Goal: Task Accomplishment & Management: Complete application form

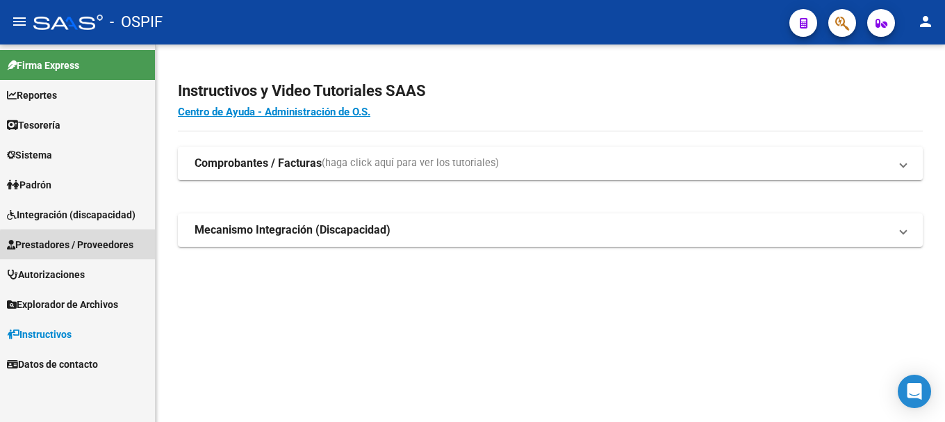
click at [84, 246] on span "Prestadores / Proveedores" at bounding box center [70, 244] width 126 height 15
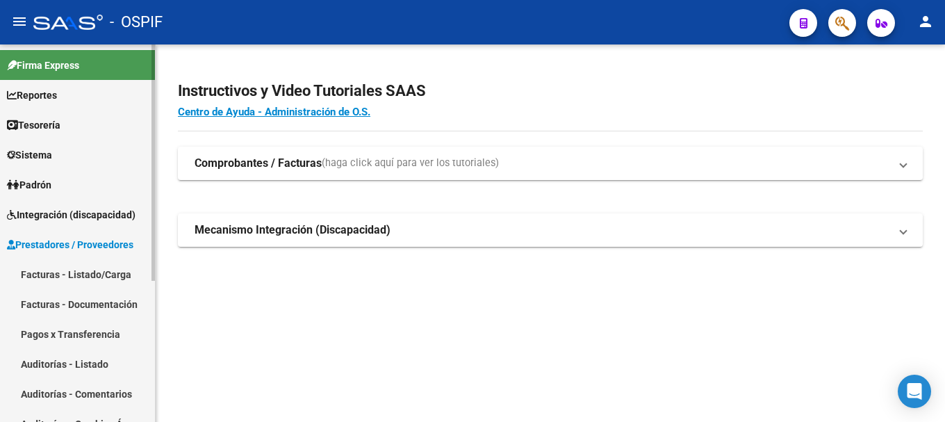
click at [78, 272] on link "Facturas - Listado/Carga" at bounding box center [77, 274] width 155 height 30
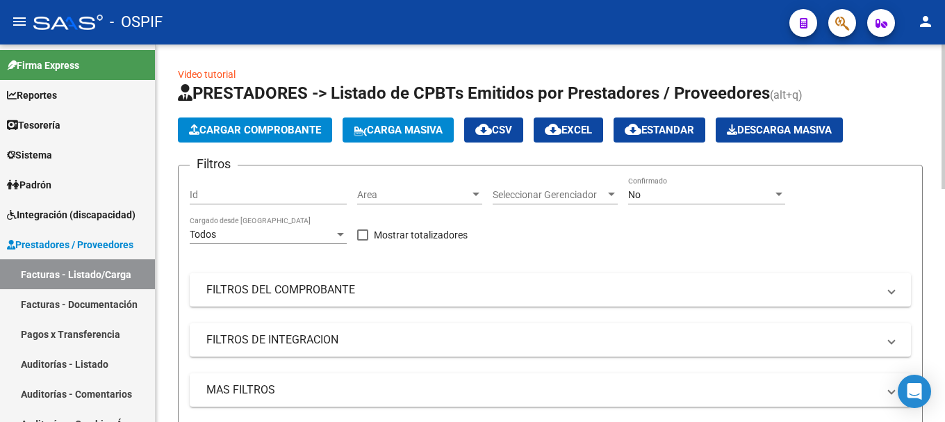
click at [248, 128] on span "Cargar Comprobante" at bounding box center [255, 130] width 132 height 13
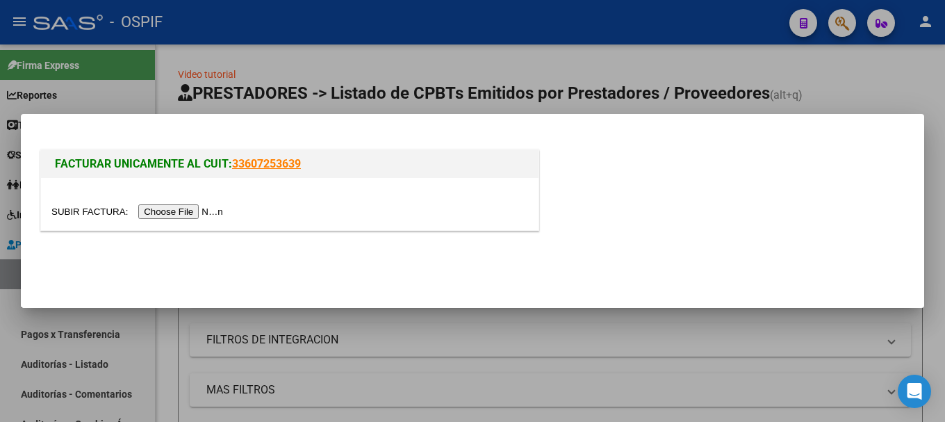
click at [191, 212] on input "file" at bounding box center [139, 211] width 176 height 15
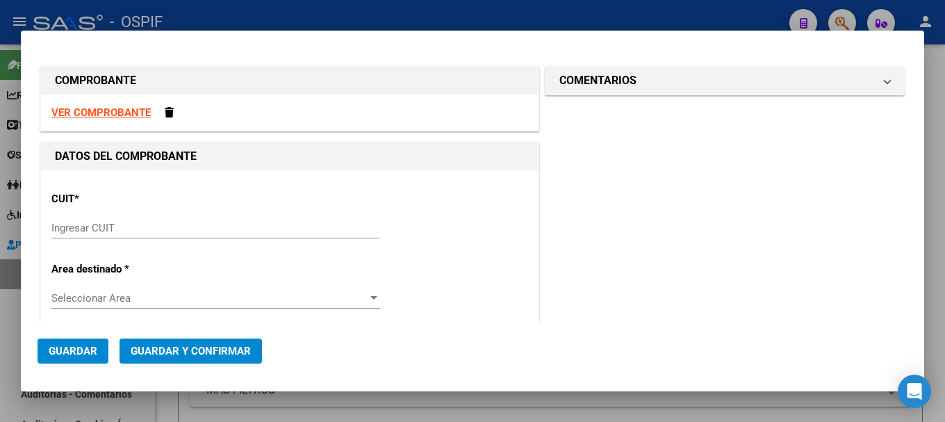
click at [110, 111] on strong "VER COMPROBANTE" at bounding box center [100, 112] width 99 height 13
click at [176, 226] on input "Ingresar CUIT" at bounding box center [215, 228] width 329 height 13
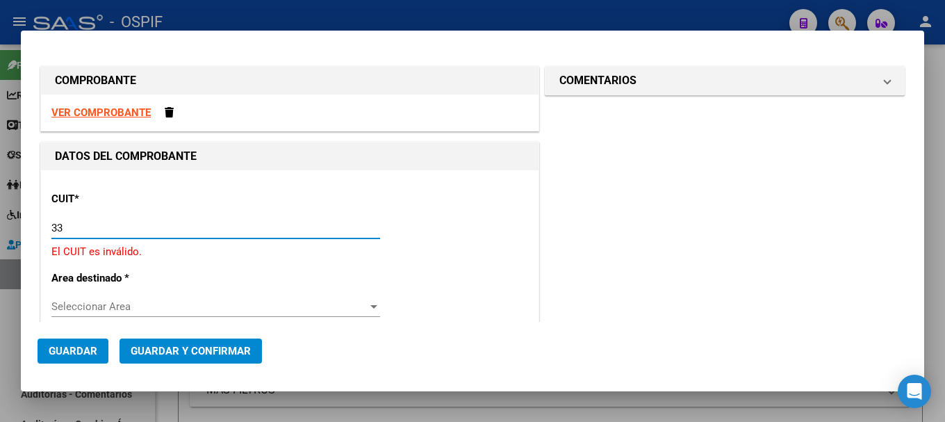
type input "3"
type input "33-65583654-9"
type input "5"
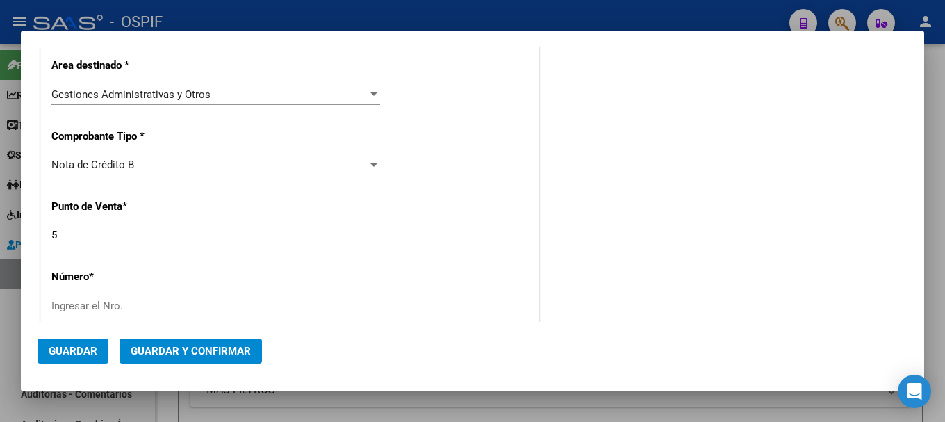
scroll to position [278, 0]
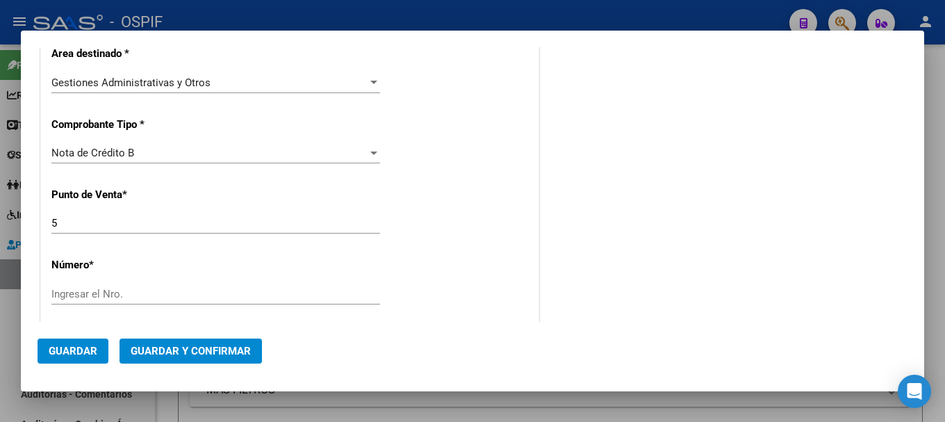
type input "33-65583654-9"
click at [369, 155] on div at bounding box center [374, 152] width 13 height 11
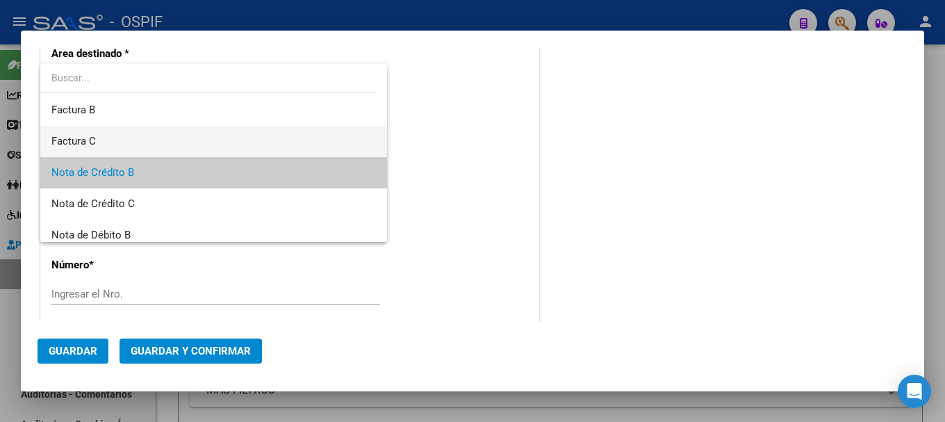
scroll to position [0, 0]
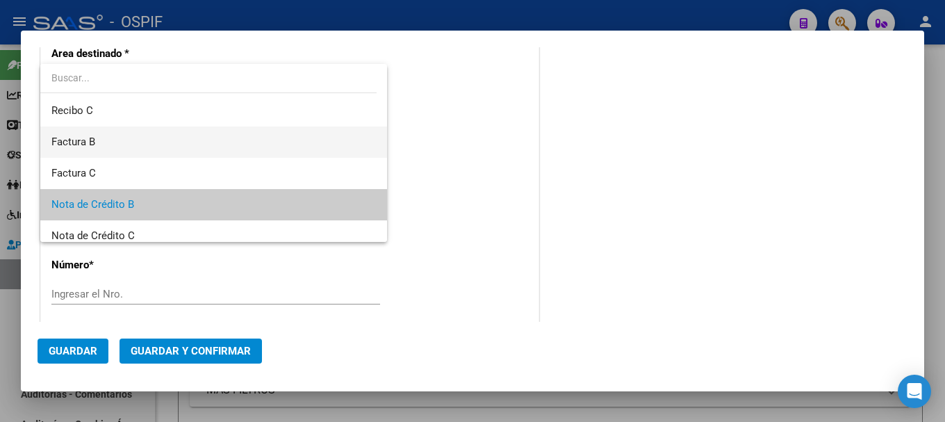
click at [169, 140] on span "Factura B" at bounding box center [213, 141] width 325 height 31
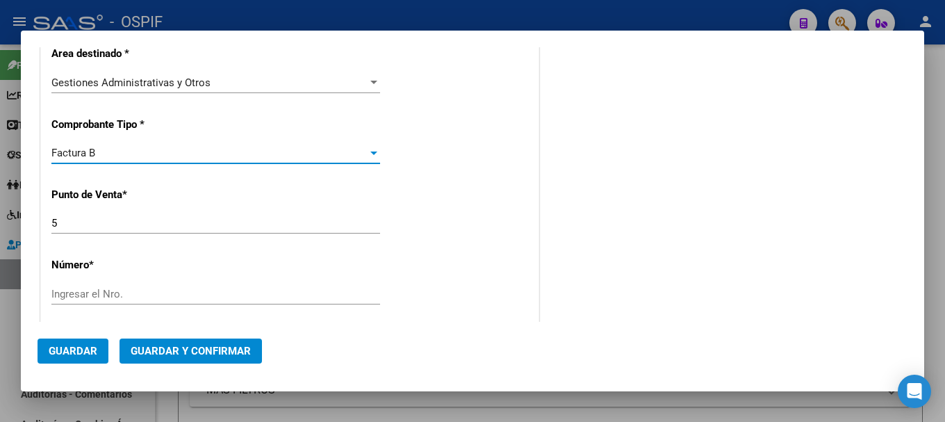
scroll to position [347, 0]
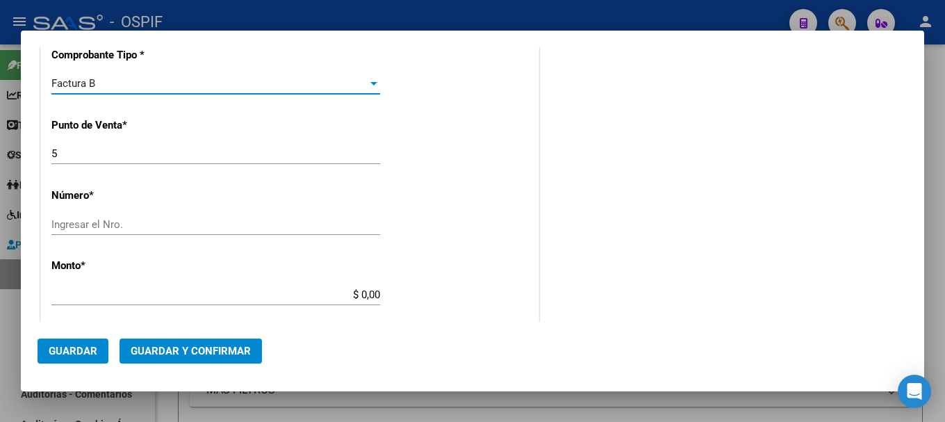
click at [144, 217] on div "Ingresar el Nro." at bounding box center [215, 224] width 329 height 21
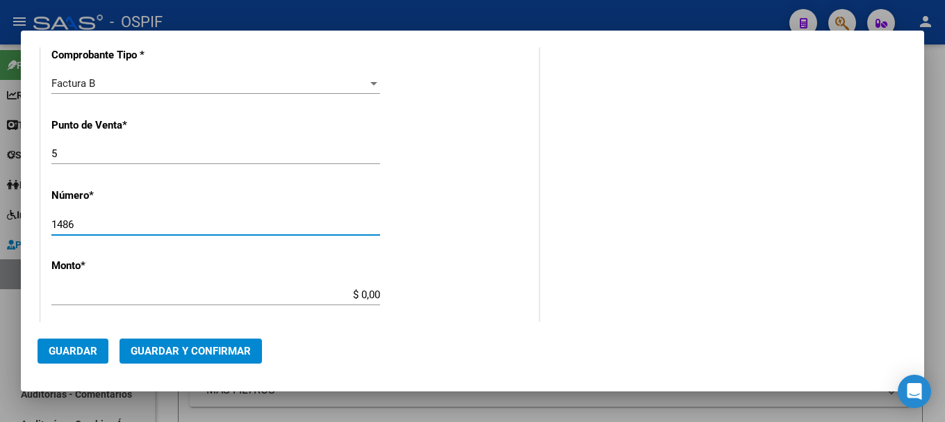
type input "1486"
click at [356, 293] on input "$ 0,00" at bounding box center [215, 294] width 329 height 13
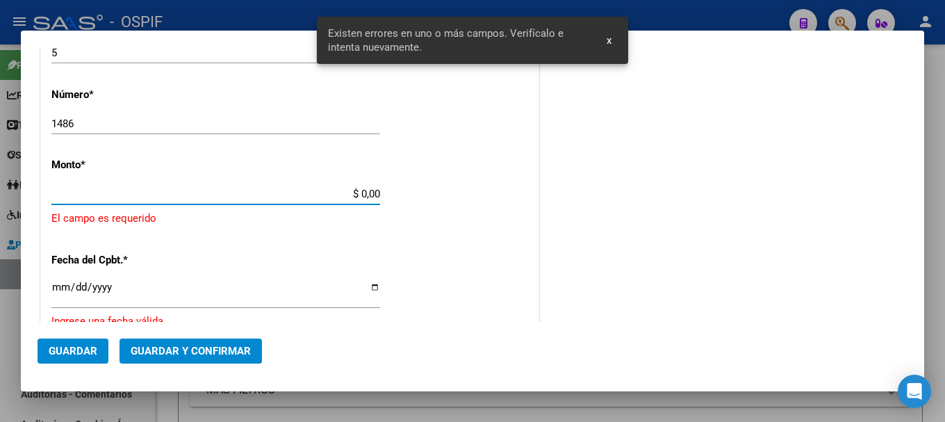
scroll to position [451, 0]
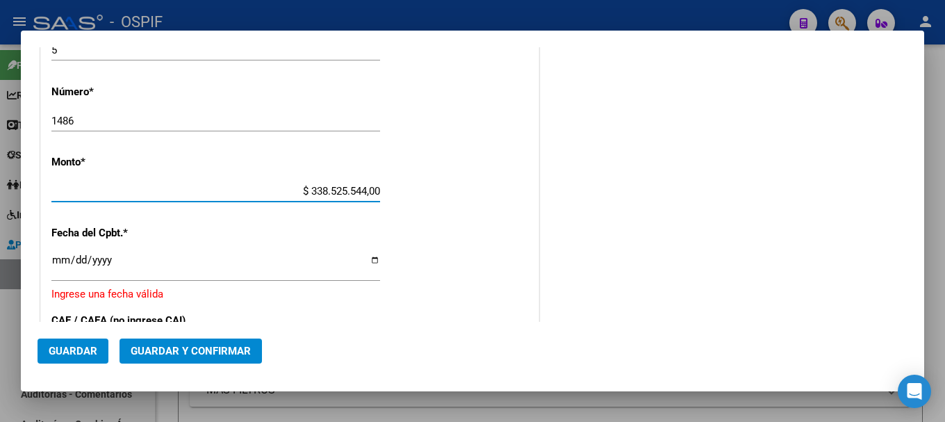
type input "$ 33.852.554,40"
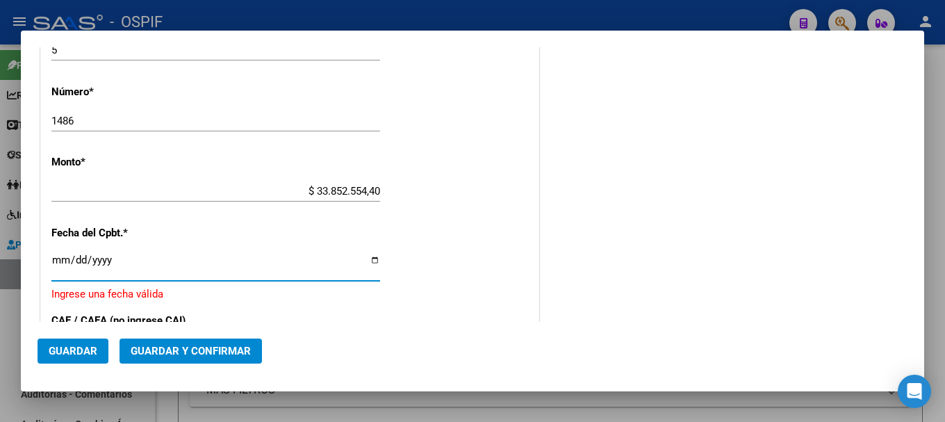
click at [371, 258] on input "Ingresar la fecha" at bounding box center [215, 265] width 329 height 22
type input "[DATE]"
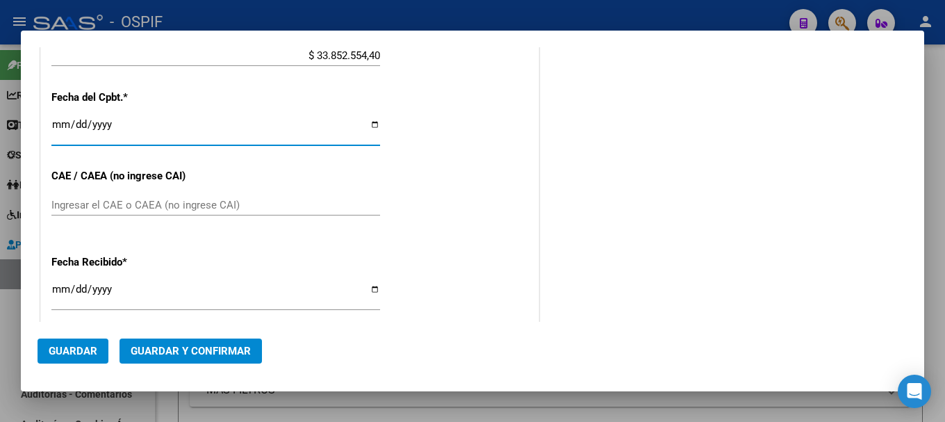
scroll to position [590, 0]
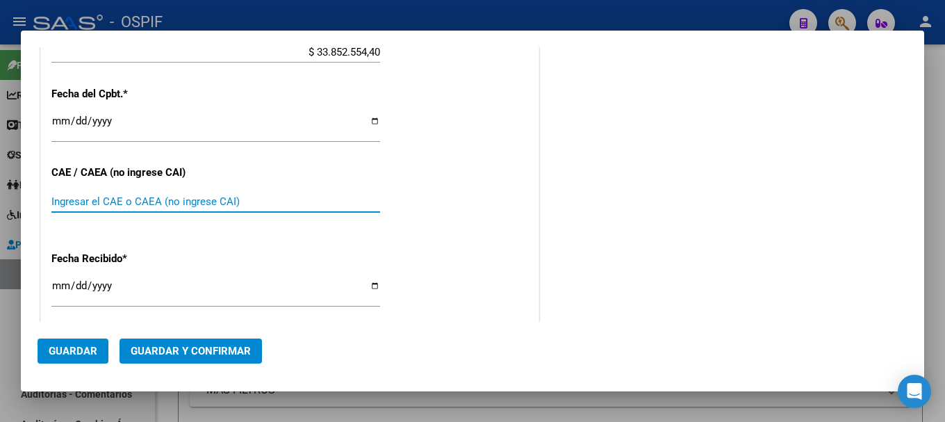
click at [192, 204] on input "Ingresar el CAE o CAEA (no ingrese CAI)" at bounding box center [215, 201] width 329 height 13
type input "75329381310035"
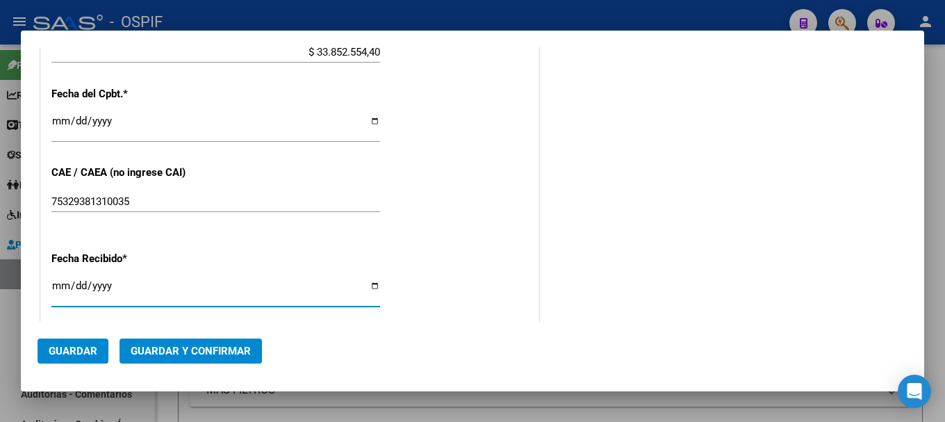
click at [368, 283] on input "[DATE]" at bounding box center [215, 291] width 329 height 22
type input "[DATE]"
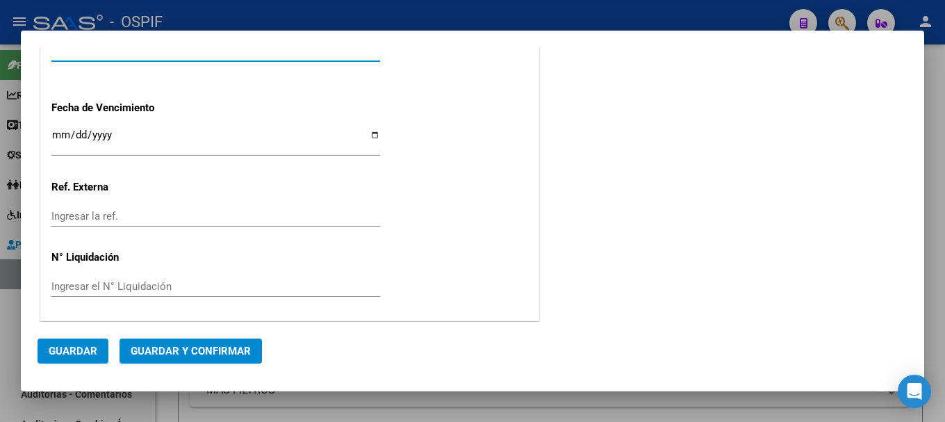
scroll to position [837, 0]
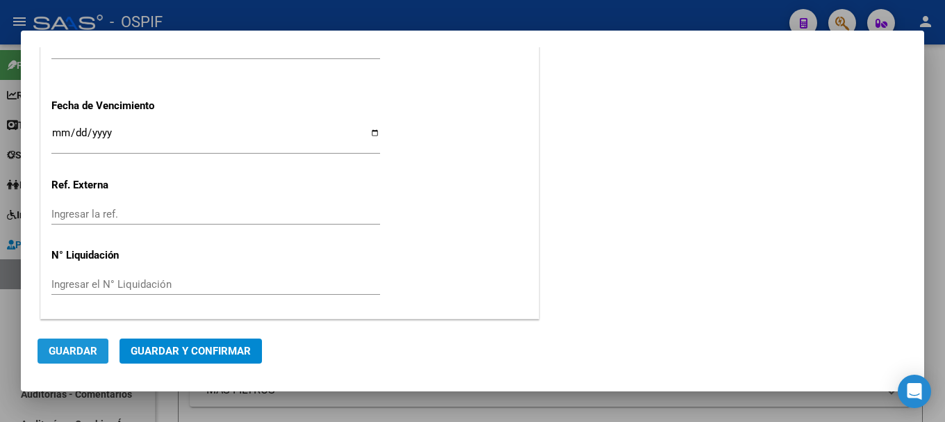
drag, startPoint x: 68, startPoint y: 350, endPoint x: 164, endPoint y: 297, distance: 109.1
click at [69, 349] on span "Guardar" at bounding box center [73, 351] width 49 height 13
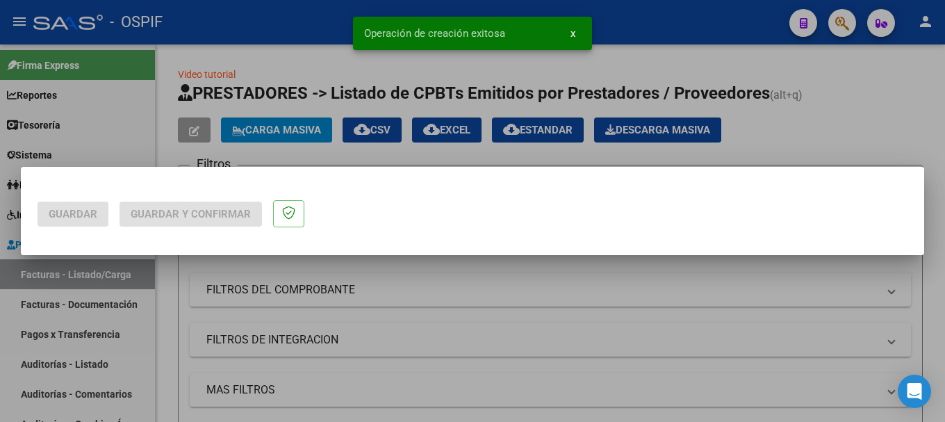
scroll to position [0, 0]
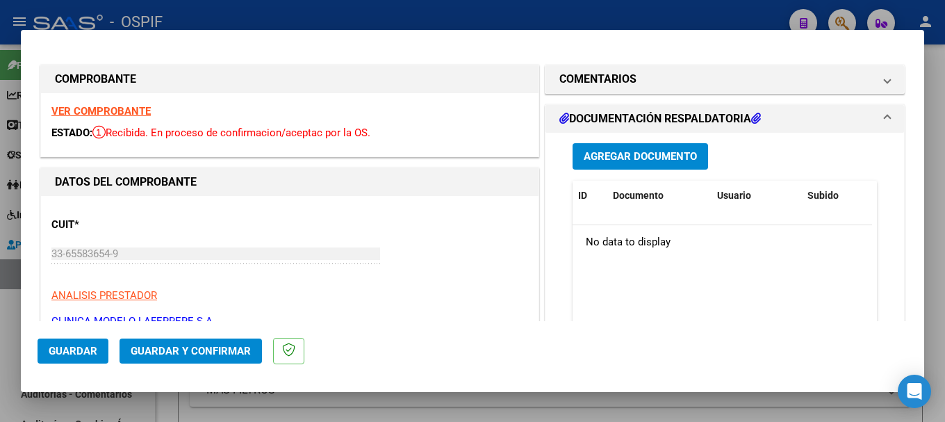
click at [625, 160] on span "Agregar Documento" at bounding box center [640, 157] width 113 height 13
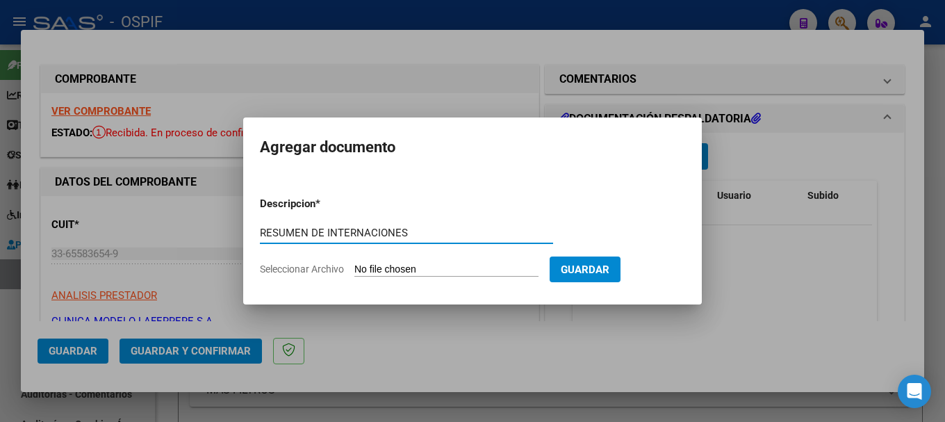
type input "RESUMEN DE INTERNACIONES"
click at [417, 272] on input "Seleccionar Archivo" at bounding box center [446, 269] width 184 height 13
type input "C:\fakepath\ANEXO CLINICA MODELO DE [PERSON_NAME] FACT 1486.pdf"
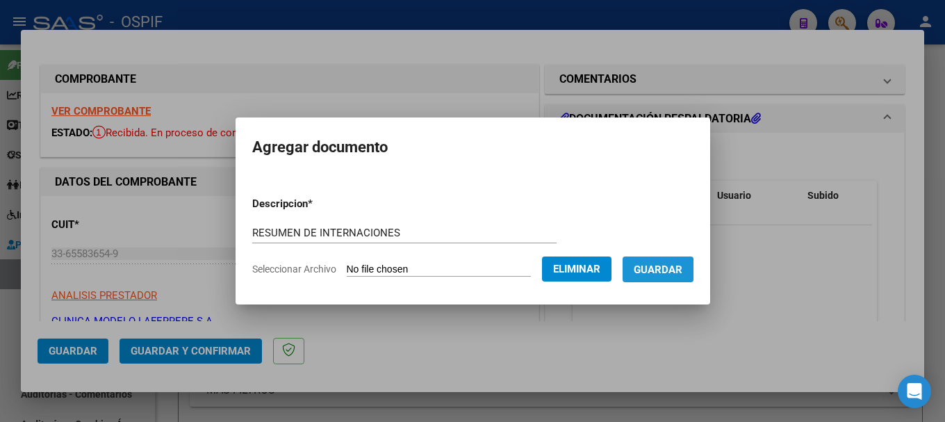
click at [659, 270] on span "Guardar" at bounding box center [658, 269] width 49 height 13
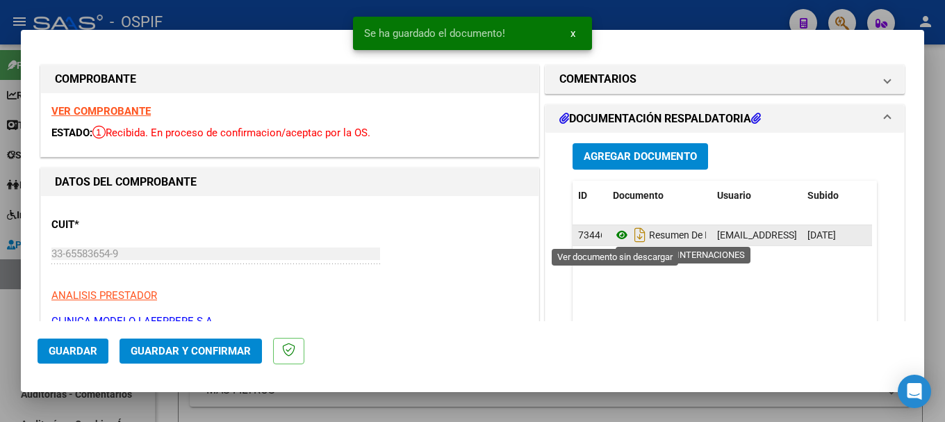
click at [613, 238] on icon at bounding box center [622, 235] width 18 height 17
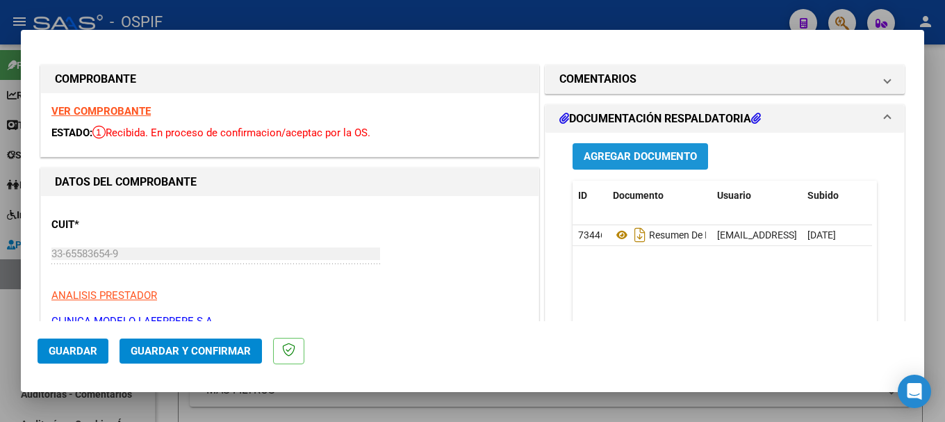
click at [641, 152] on span "Agregar Documento" at bounding box center [640, 157] width 113 height 13
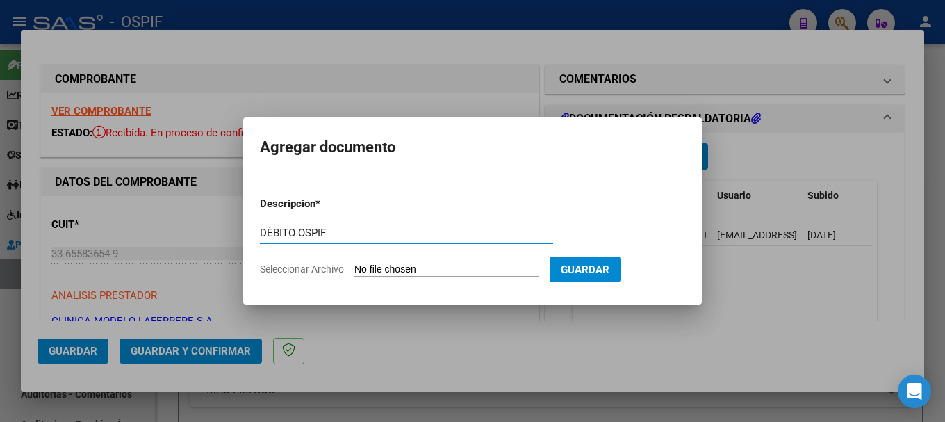
type input "DÈBITO OSPIF"
click at [403, 268] on input "Seleccionar Archivo" at bounding box center [446, 269] width 184 height 13
type input "C:\fakepath\CLÌNICA MODELO LAFERRERE [DATE] FACTURA 1486.xlsx"
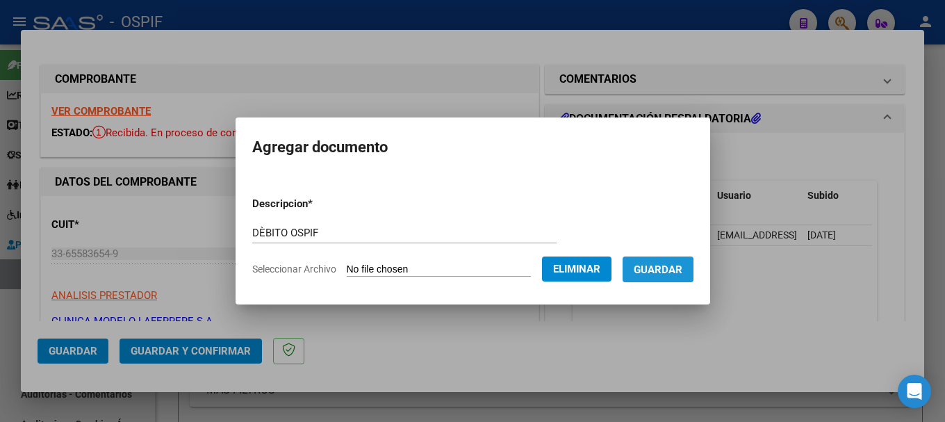
click at [649, 272] on span "Guardar" at bounding box center [658, 269] width 49 height 13
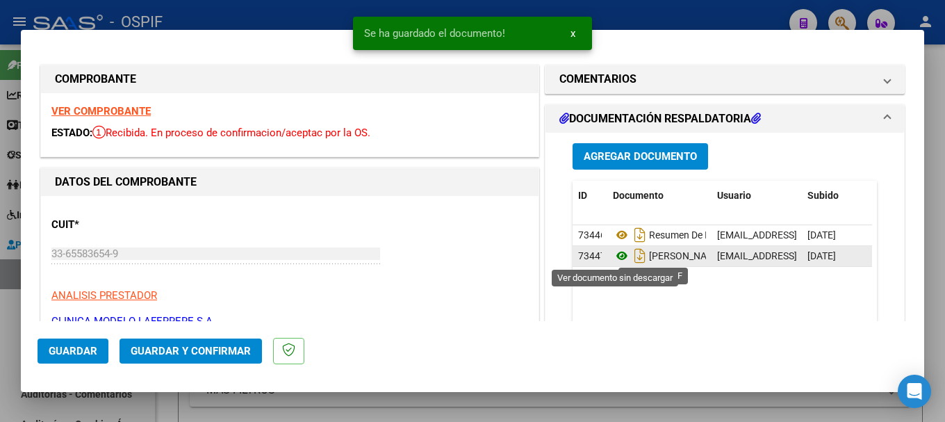
click at [616, 256] on icon at bounding box center [622, 255] width 18 height 17
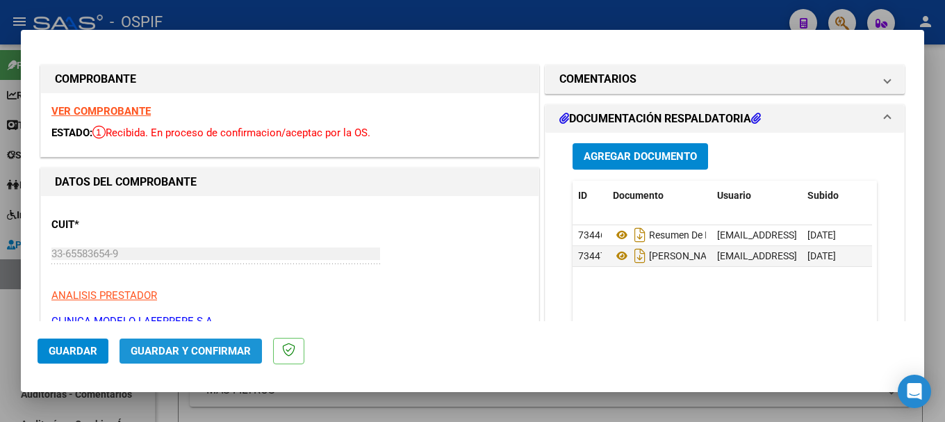
click at [205, 347] on span "Guardar y Confirmar" at bounding box center [191, 351] width 120 height 13
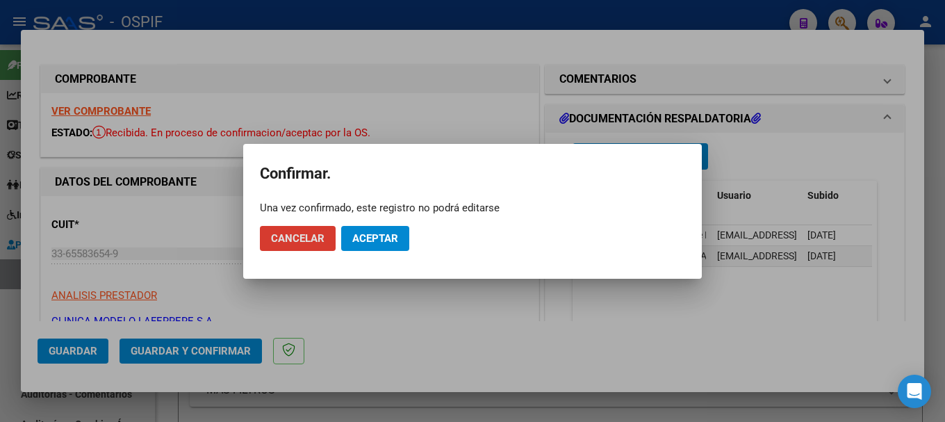
click at [356, 240] on span "Aceptar" at bounding box center [375, 238] width 46 height 13
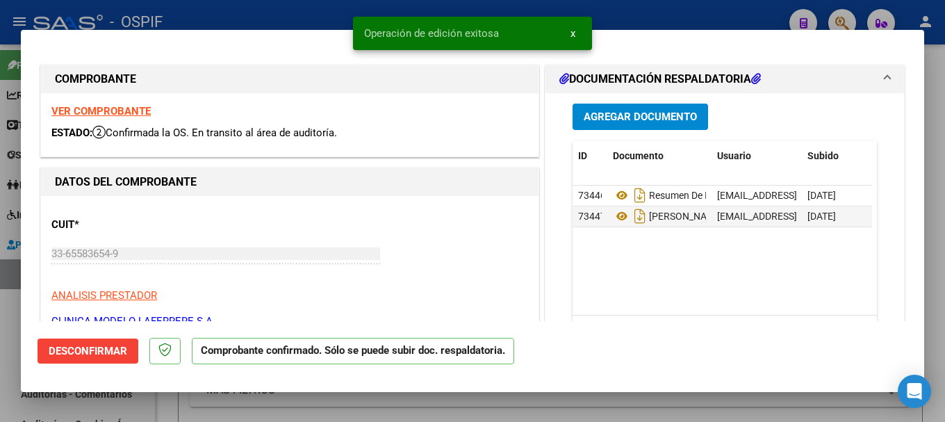
click at [262, 12] on div at bounding box center [472, 211] width 945 height 422
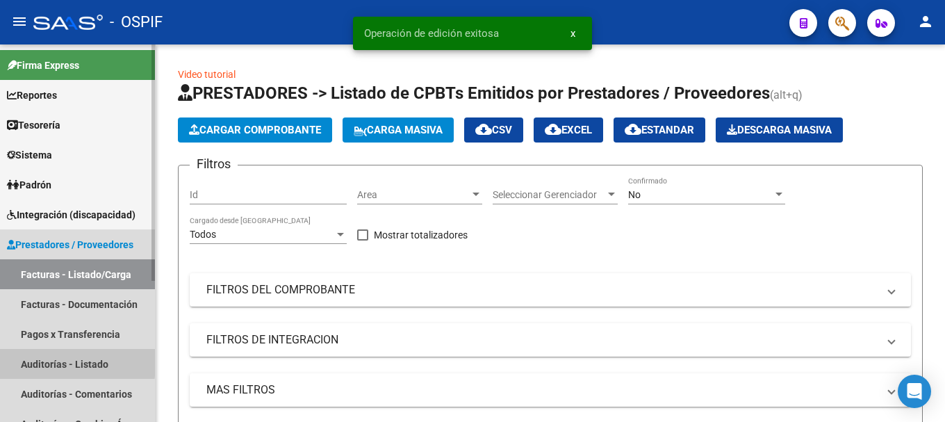
click at [54, 360] on link "Auditorías - Listado" at bounding box center [77, 364] width 155 height 30
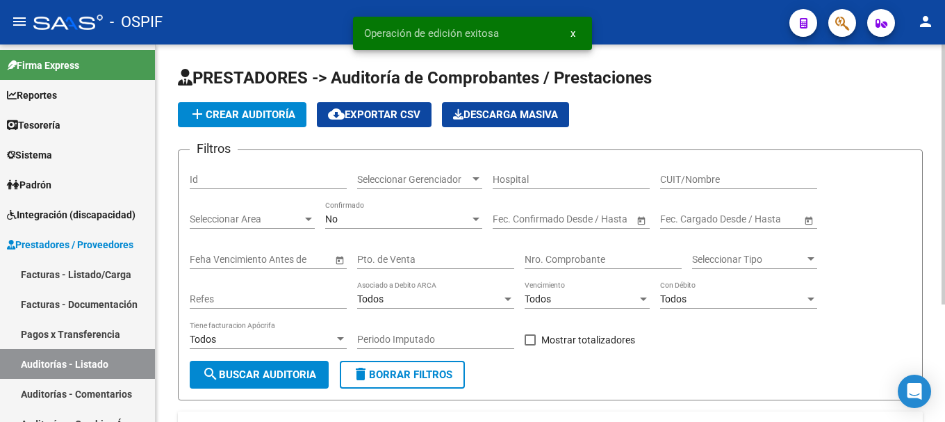
click at [249, 108] on span "add Crear Auditoría" at bounding box center [242, 114] width 106 height 13
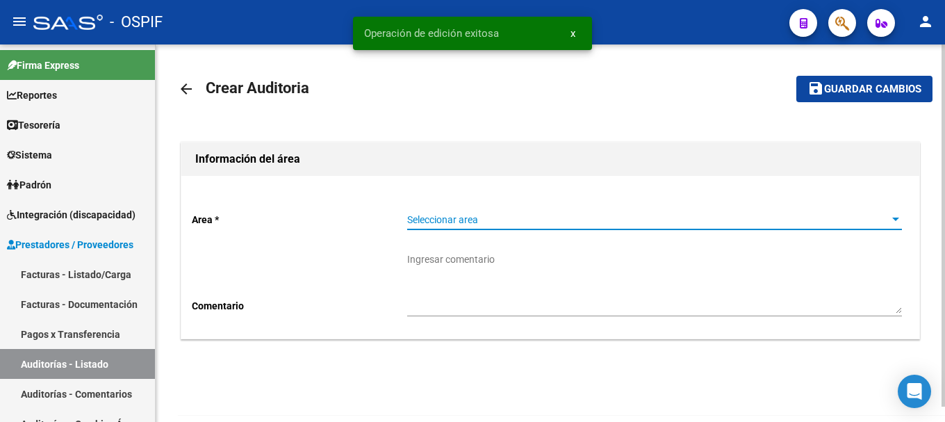
click at [887, 220] on span "Seleccionar area" at bounding box center [648, 220] width 482 height 12
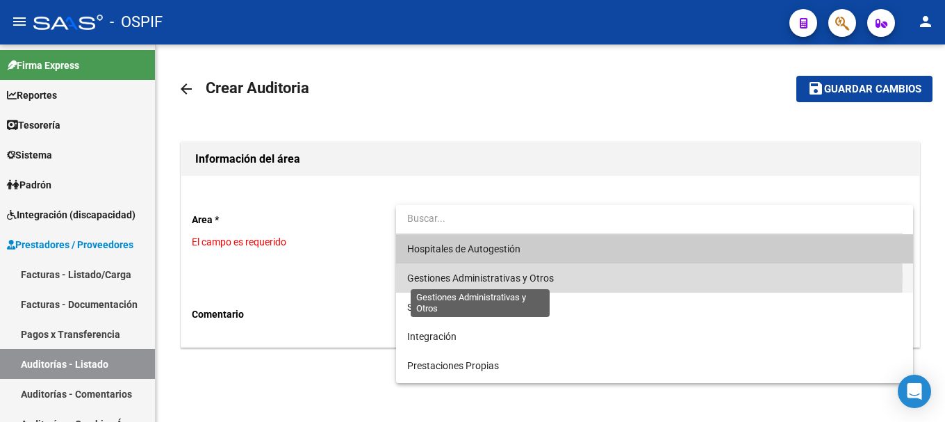
click at [514, 277] on span "Gestiones Administrativas y Otros" at bounding box center [480, 277] width 147 height 11
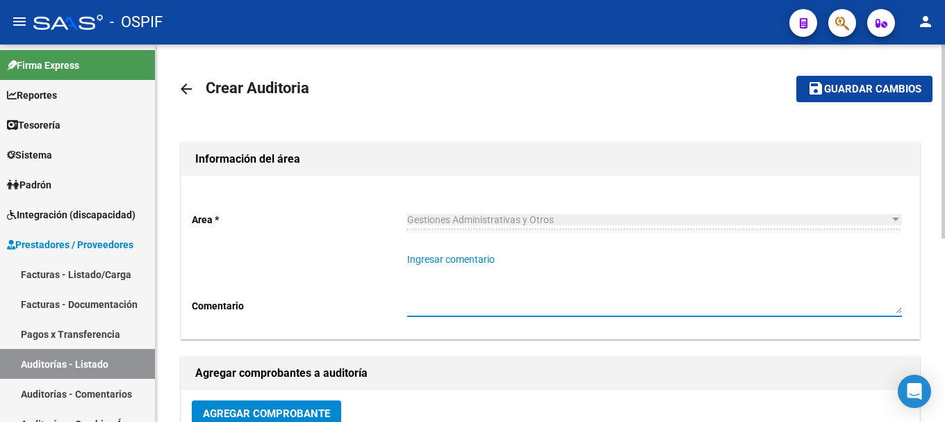
click at [509, 302] on textarea "Ingresar comentario" at bounding box center [654, 282] width 495 height 61
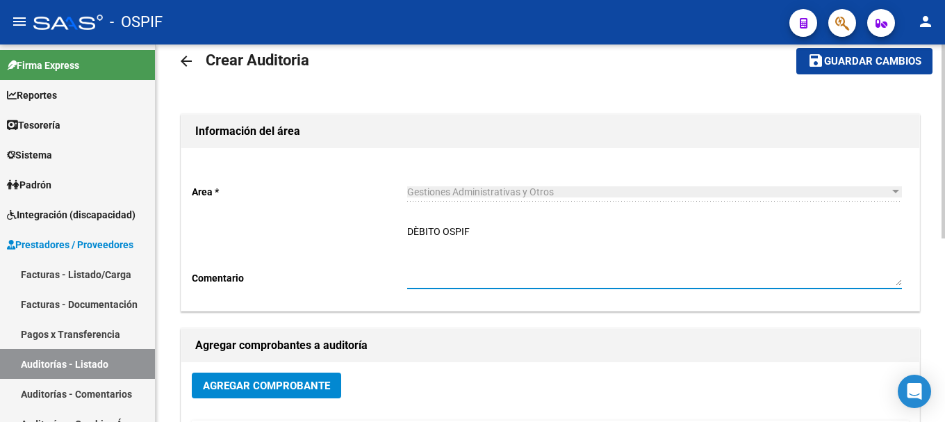
scroll to position [69, 0]
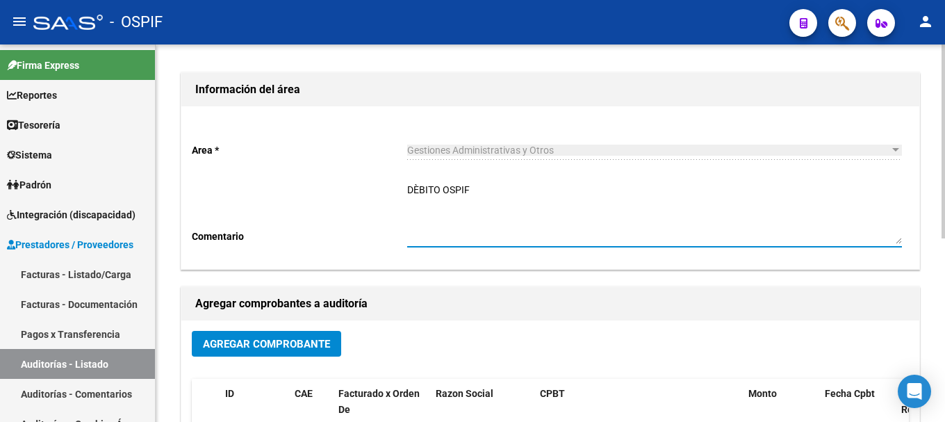
type textarea "DÈBITO OSPIF"
click at [238, 348] on span "Agregar Comprobante" at bounding box center [266, 344] width 127 height 13
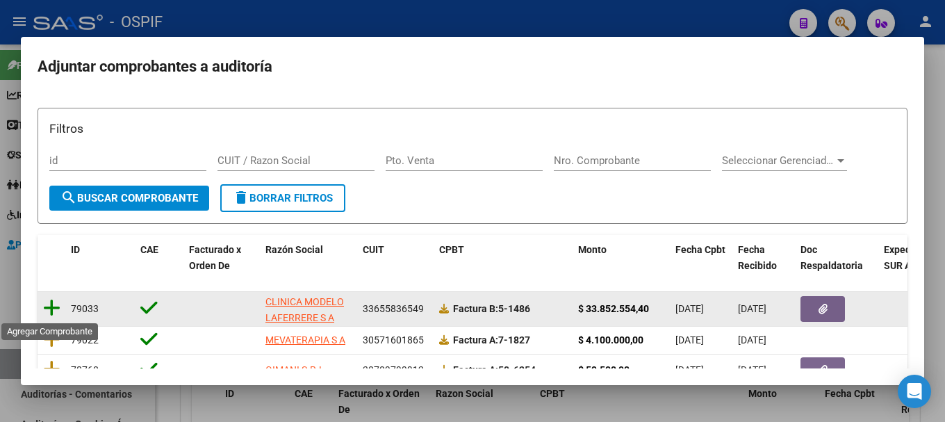
click at [49, 304] on icon at bounding box center [51, 307] width 17 height 19
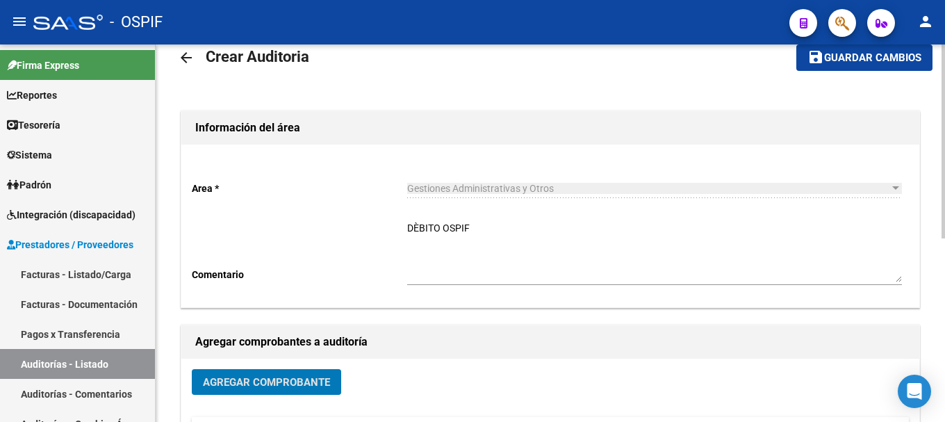
scroll to position [0, 0]
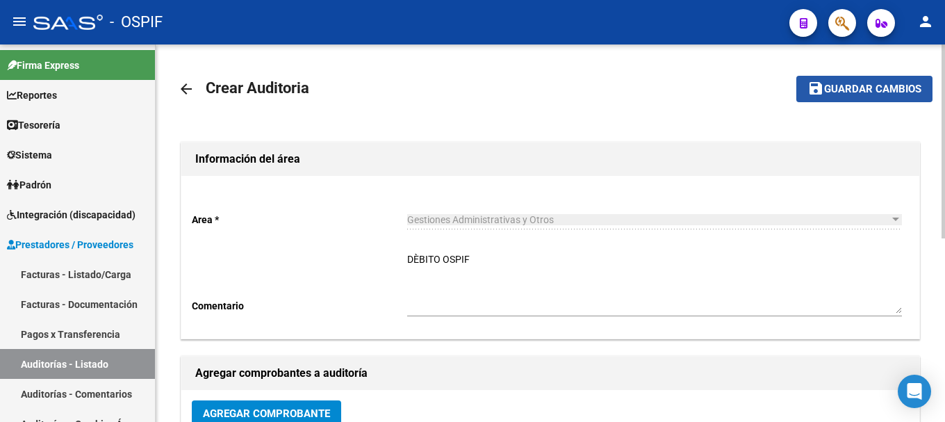
click at [852, 82] on span "save Guardar cambios" at bounding box center [864, 88] width 114 height 13
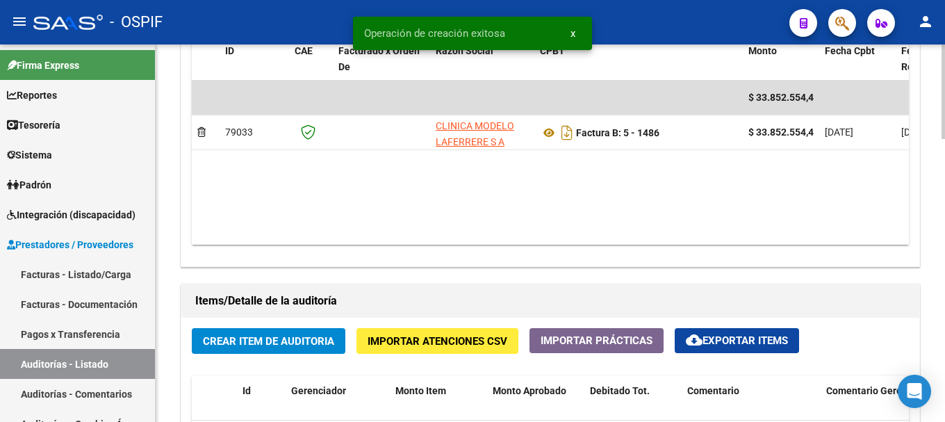
scroll to position [834, 0]
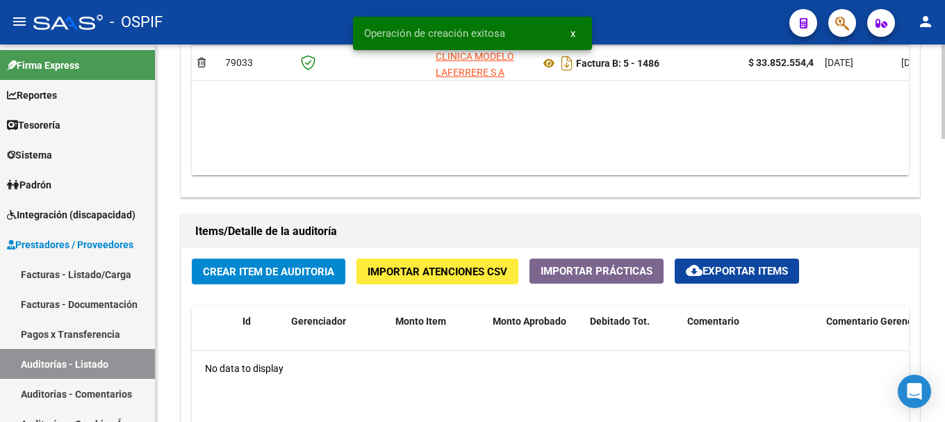
click at [317, 272] on span "Crear Item de Auditoria" at bounding box center [268, 271] width 131 height 13
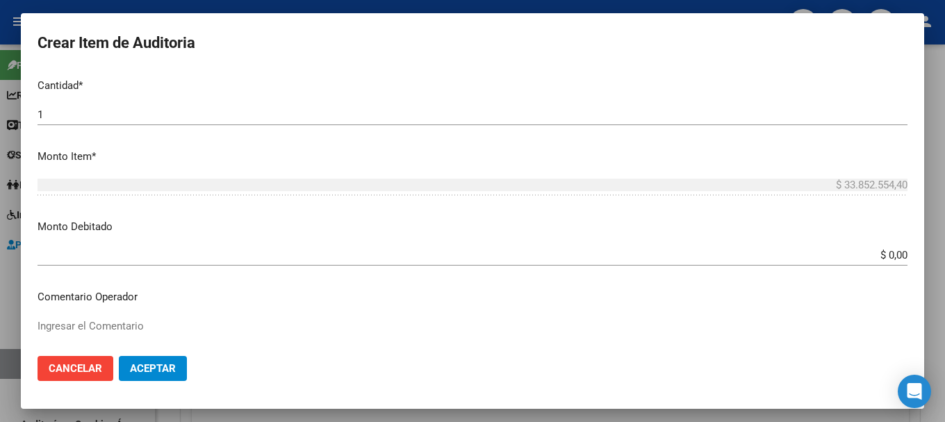
scroll to position [417, 0]
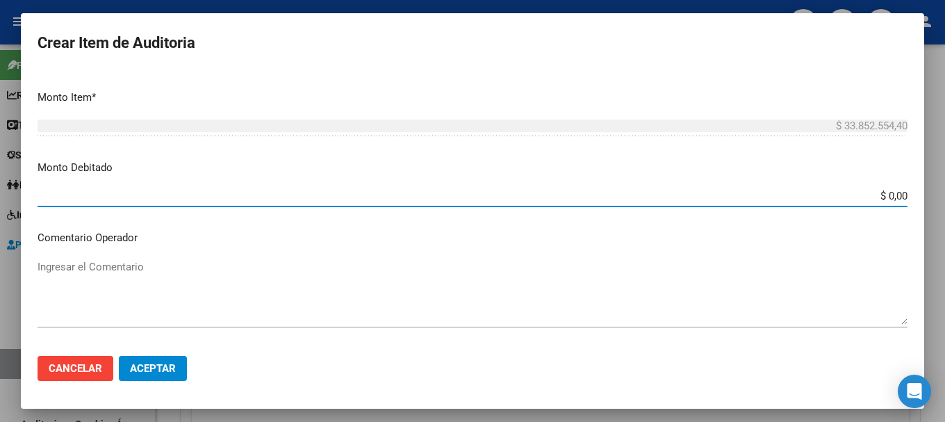
click at [876, 193] on input "$ 0,00" at bounding box center [473, 196] width 870 height 13
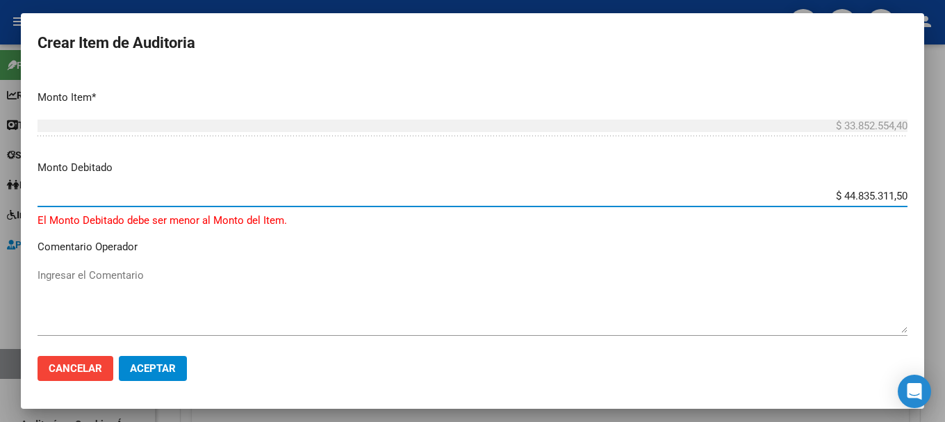
type input "$ 4.483.531,15"
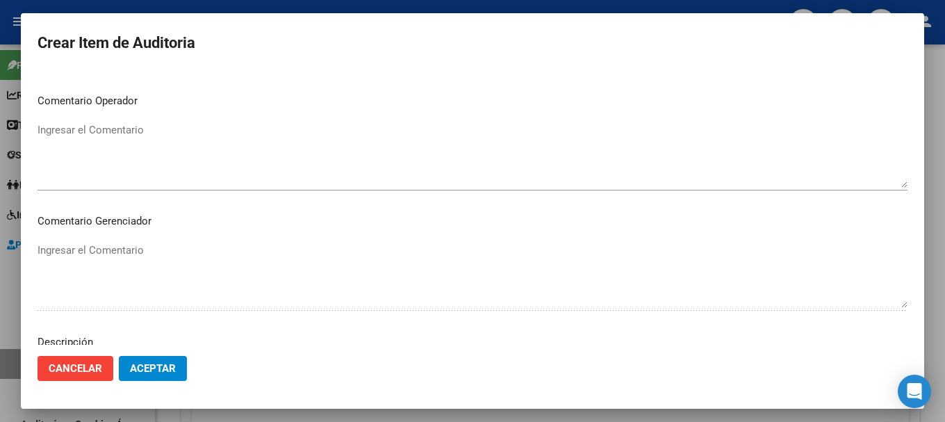
scroll to position [556, 0]
click at [174, 368] on span "Aceptar" at bounding box center [153, 368] width 46 height 13
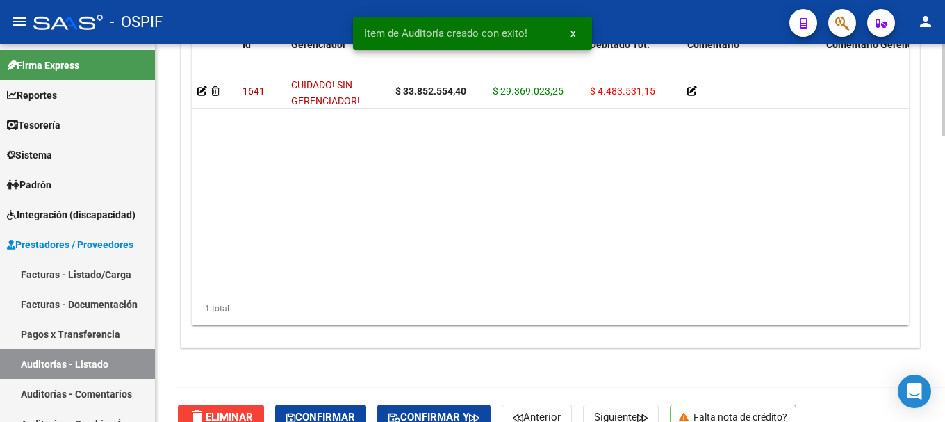
scroll to position [1172, 0]
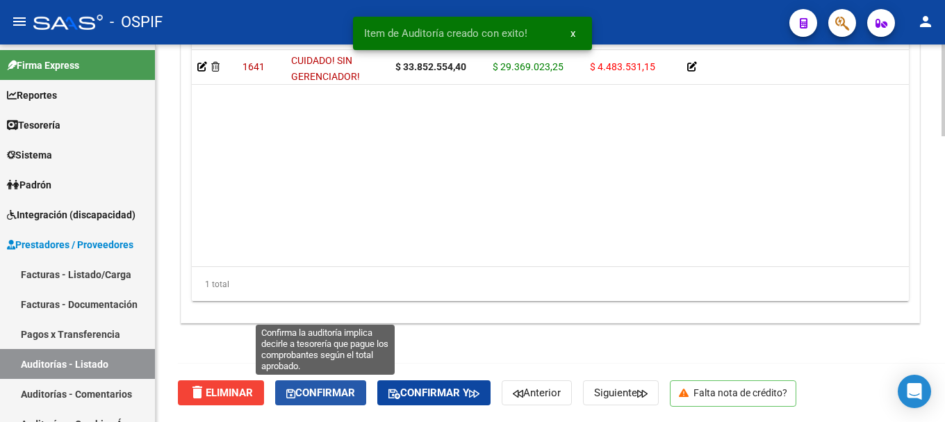
click at [345, 394] on span "Confirmar" at bounding box center [320, 392] width 69 height 13
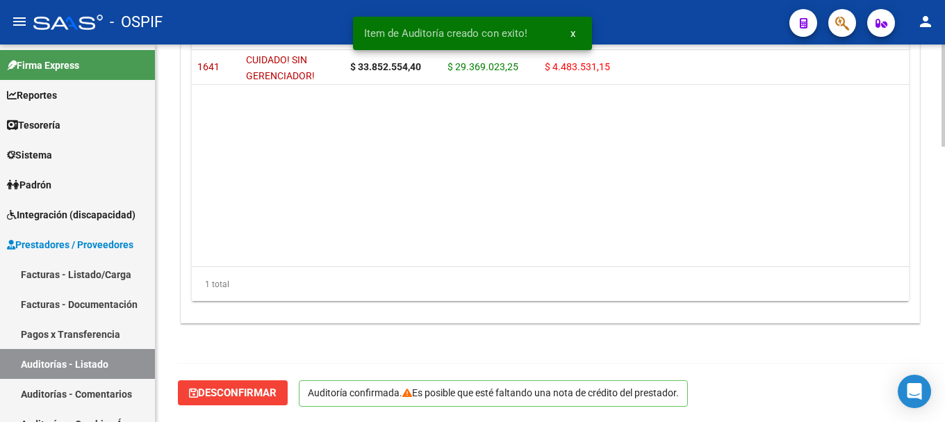
scroll to position [1015, 0]
type input "202508"
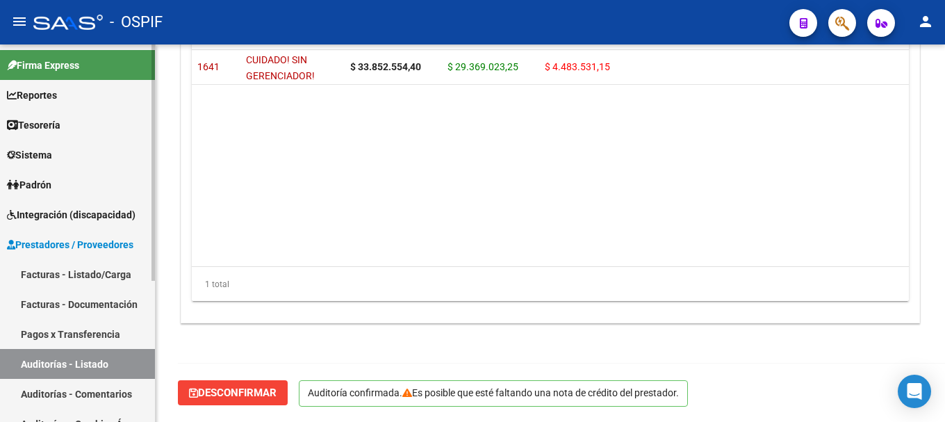
click at [99, 272] on link "Facturas - Listado/Carga" at bounding box center [77, 274] width 155 height 30
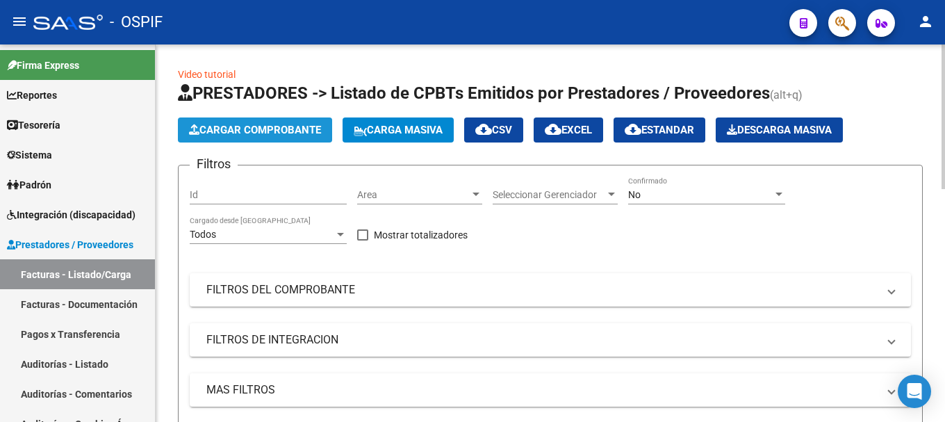
click at [252, 127] on span "Cargar Comprobante" at bounding box center [255, 130] width 132 height 13
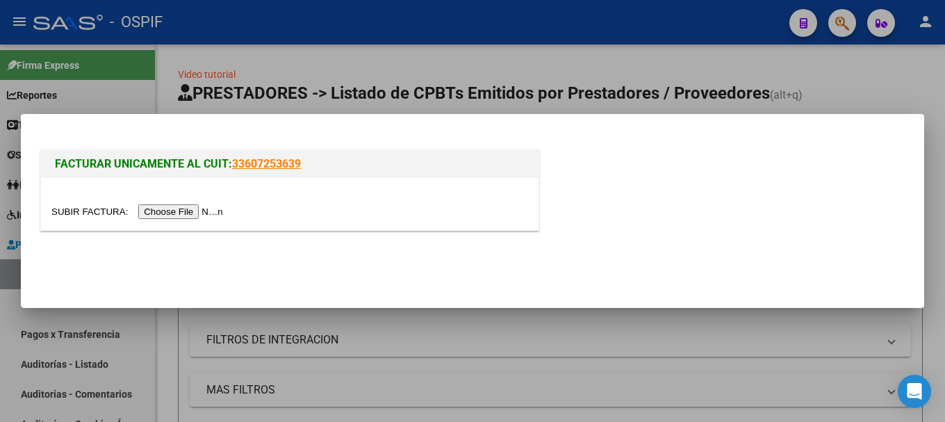
click at [190, 210] on input "file" at bounding box center [139, 211] width 176 height 15
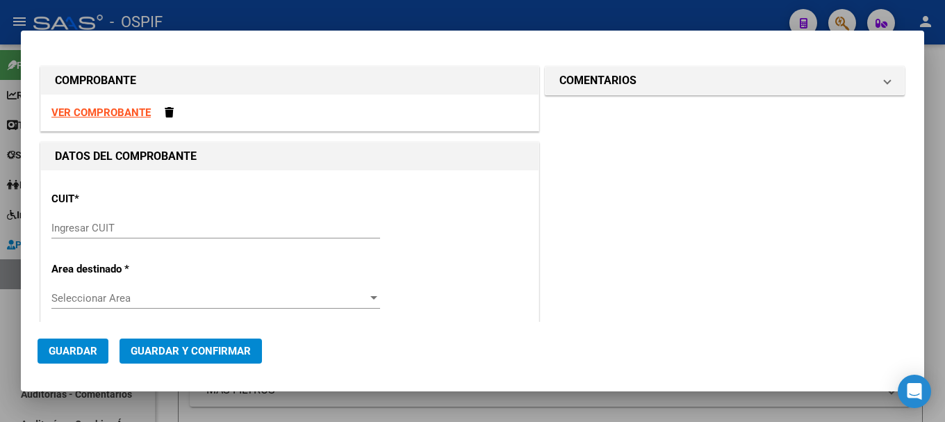
click at [97, 110] on strong "VER COMPROBANTE" at bounding box center [100, 112] width 99 height 13
click at [100, 224] on input "Ingresar CUIT" at bounding box center [215, 228] width 329 height 13
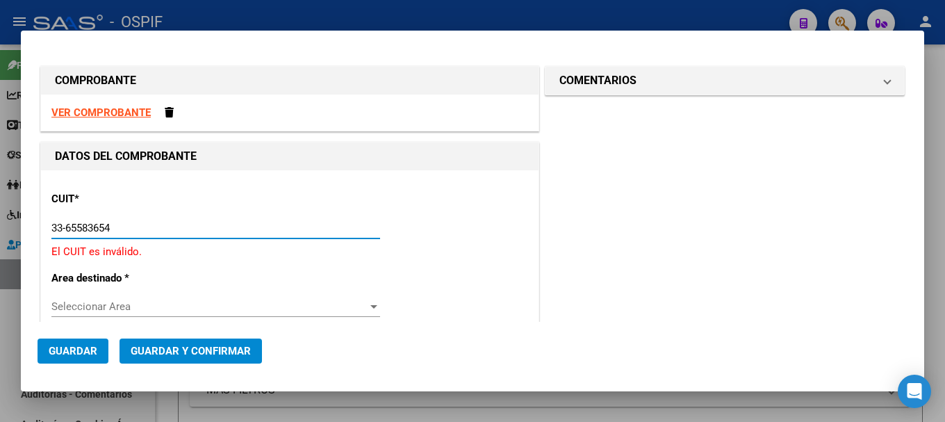
type input "33-65583654-9"
type input "5"
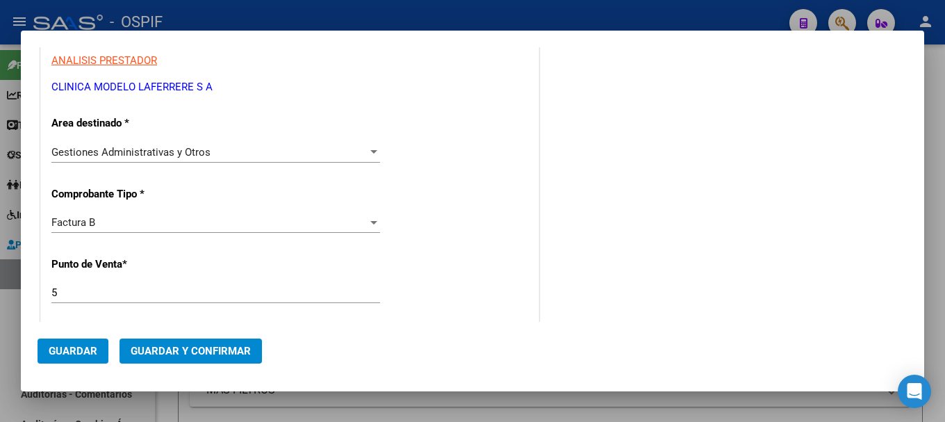
scroll to position [278, 0]
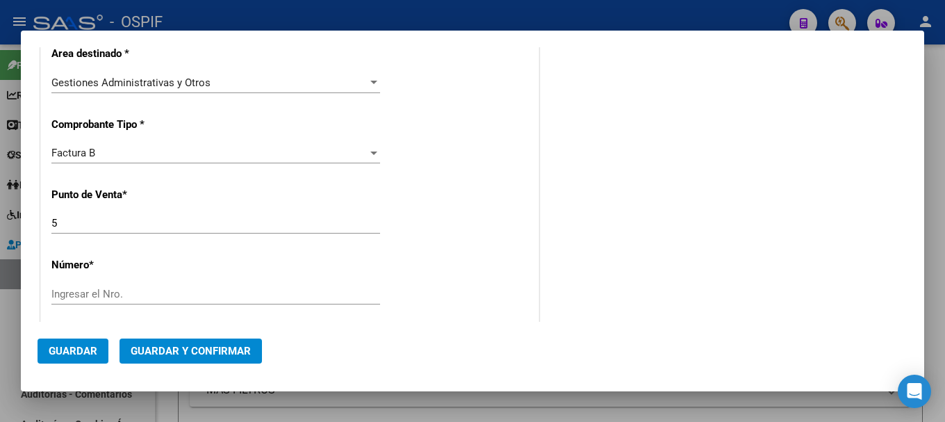
type input "33-65583654-9"
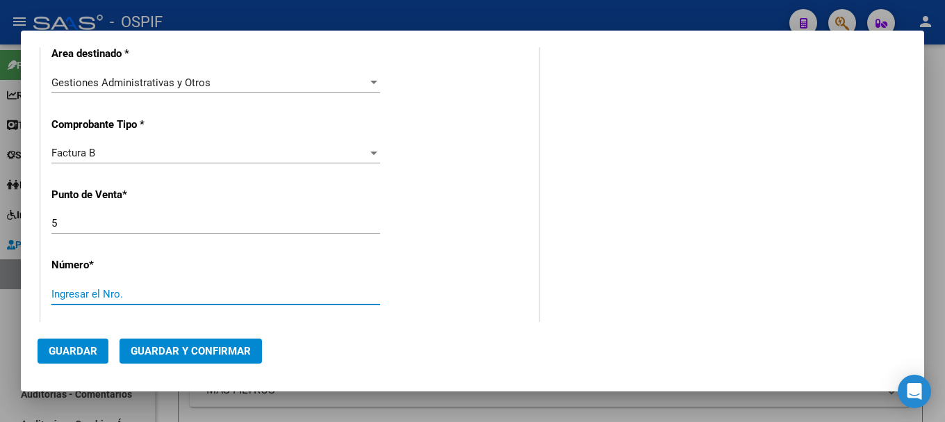
click at [175, 291] on input "Ingresar el Nro." at bounding box center [215, 294] width 329 height 13
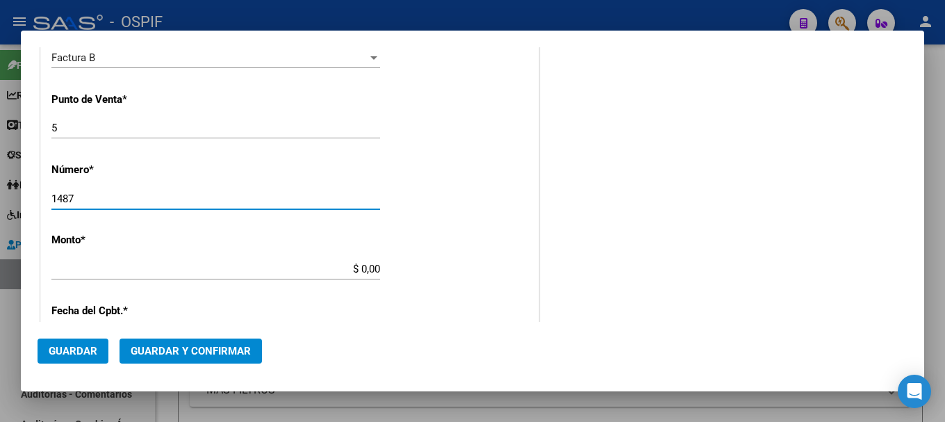
scroll to position [417, 0]
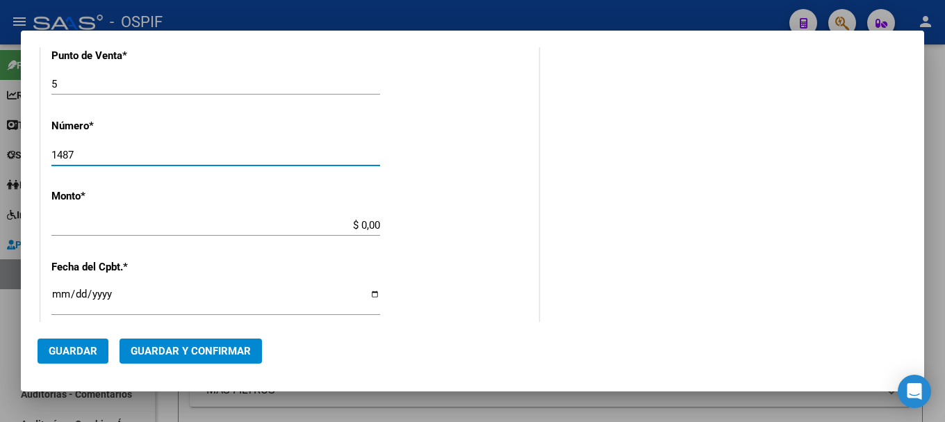
type input "1487"
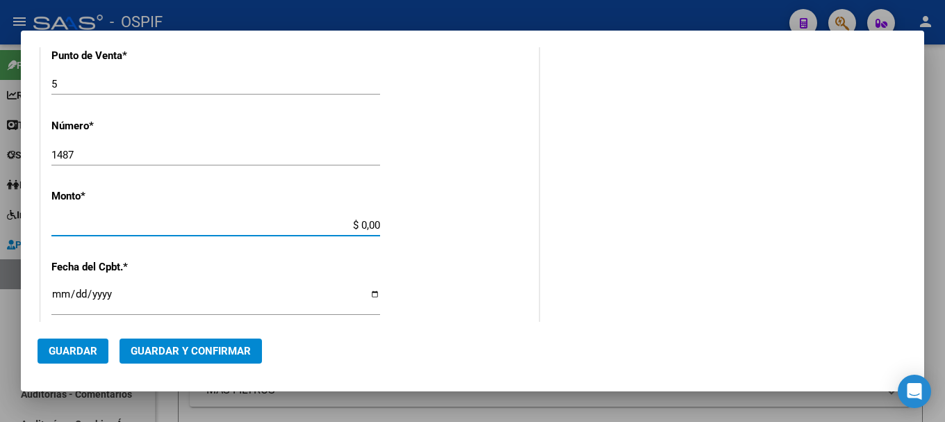
click at [354, 225] on input "$ 0,00" at bounding box center [215, 225] width 329 height 13
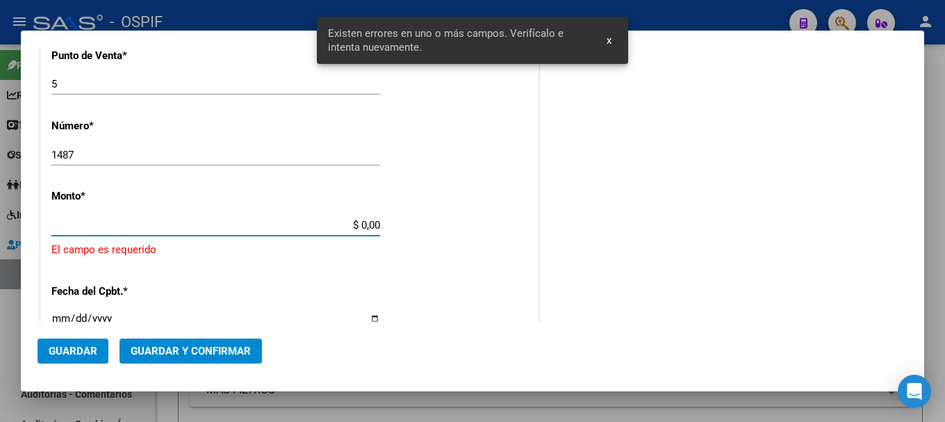
scroll to position [451, 0]
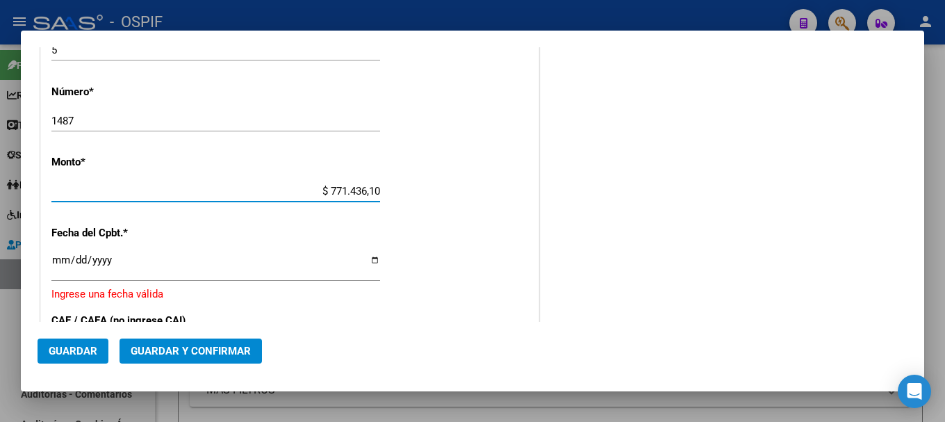
type input "$ 77.143,61"
click at [488, 233] on div "CUIT * 33-65583654-9 Ingresar CUIT ANALISIS PRESTADOR CLINICA MODELO LAFERRERE …" at bounding box center [290, 216] width 498 height 994
click at [367, 262] on input "Ingresar la fecha" at bounding box center [215, 265] width 329 height 22
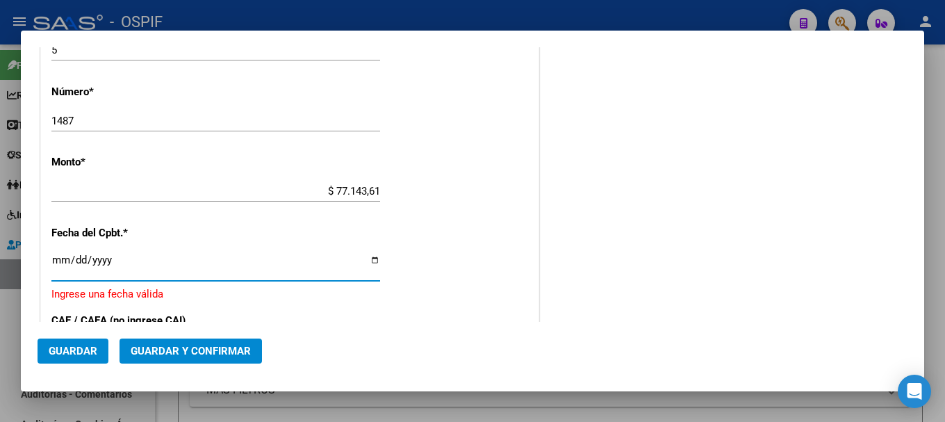
type input "[DATE]"
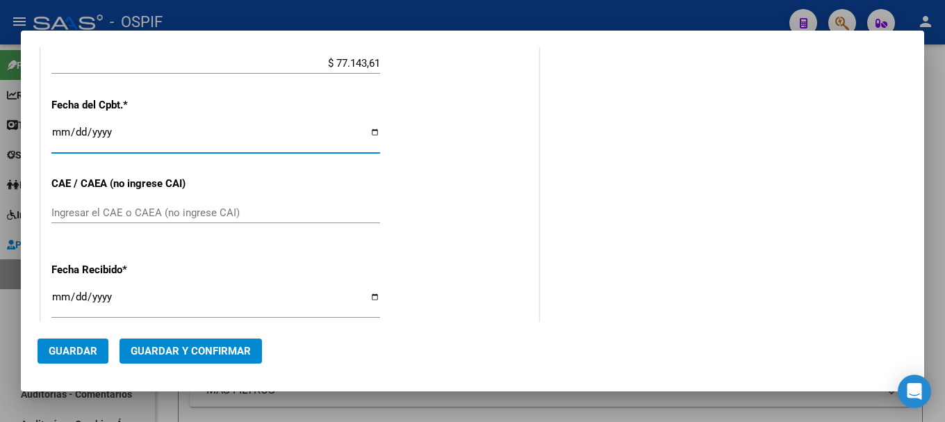
scroll to position [590, 0]
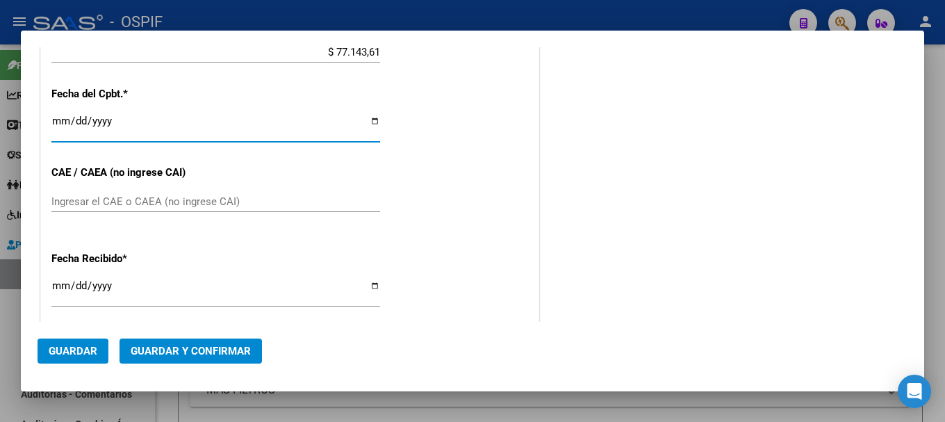
click at [233, 199] on input "Ingresar el CAE o CAEA (no ingrese CAI)" at bounding box center [215, 201] width 329 height 13
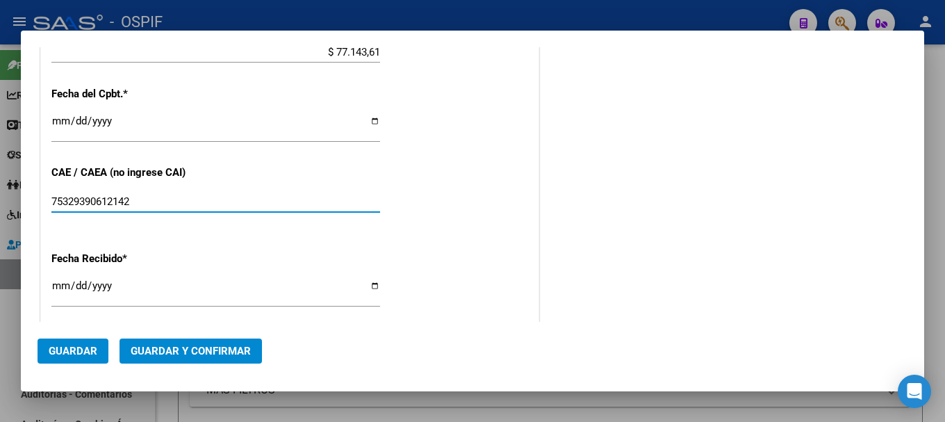
type input "75329390612142"
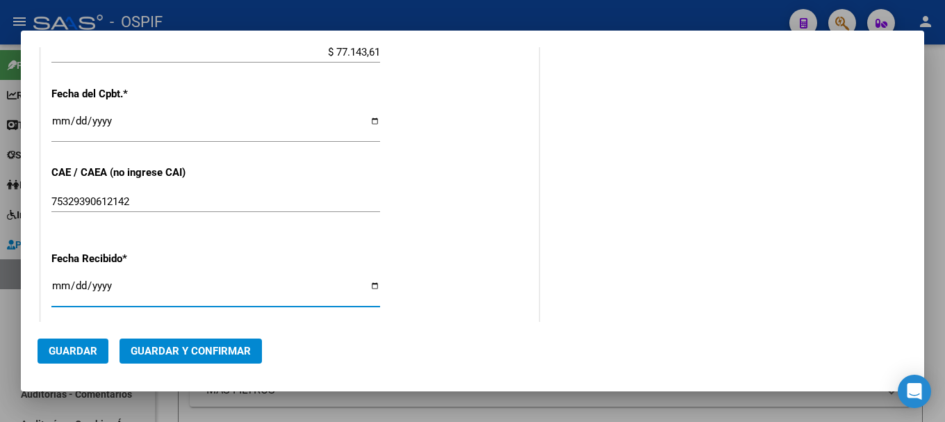
click at [367, 286] on input "[DATE]" at bounding box center [215, 291] width 329 height 22
type input "[DATE]"
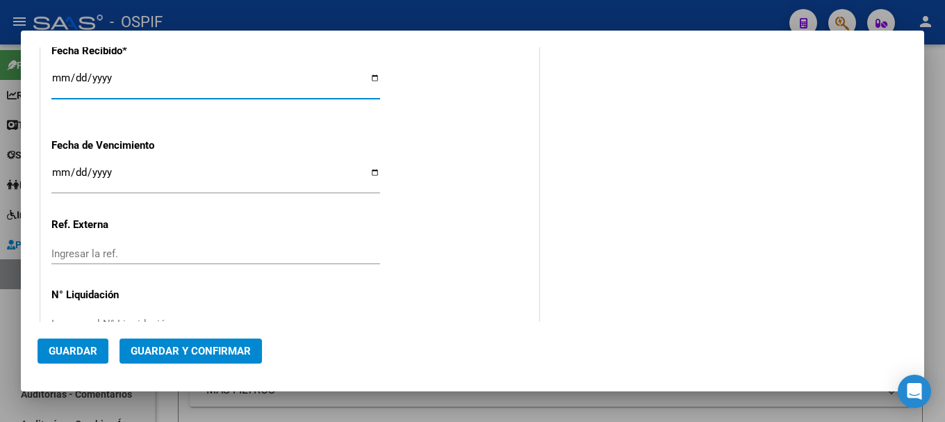
scroll to position [837, 0]
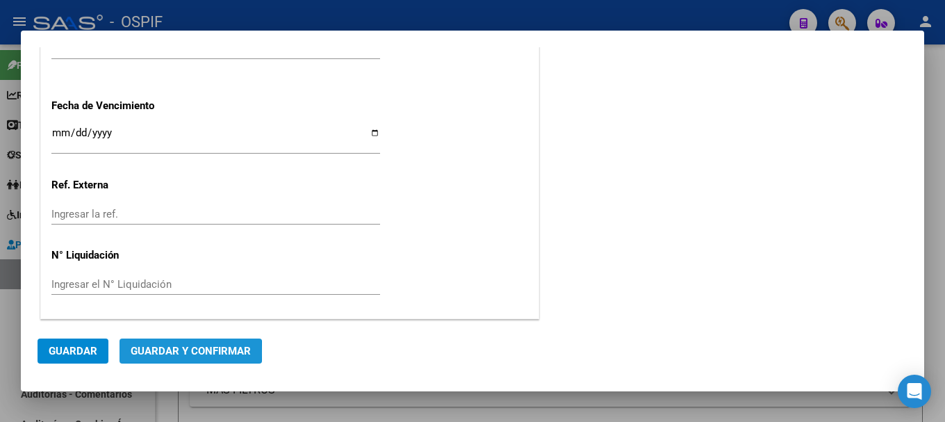
click at [145, 353] on span "Guardar y Confirmar" at bounding box center [191, 351] width 120 height 13
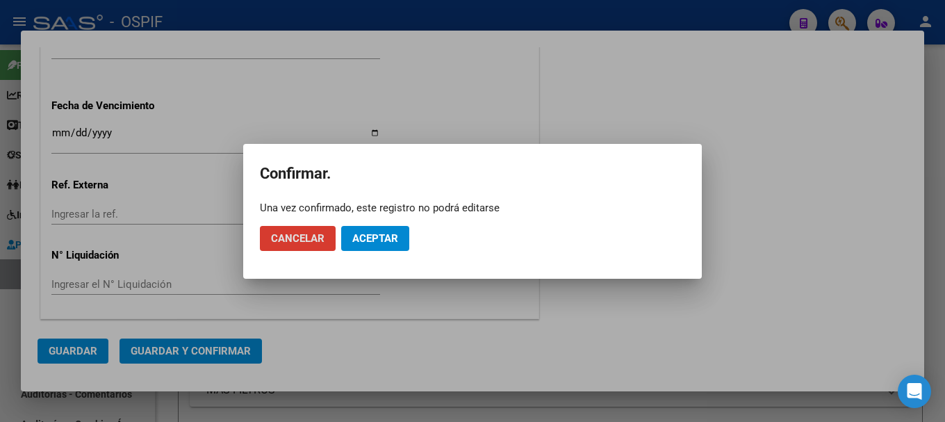
click at [372, 238] on span "Aceptar" at bounding box center [375, 238] width 46 height 13
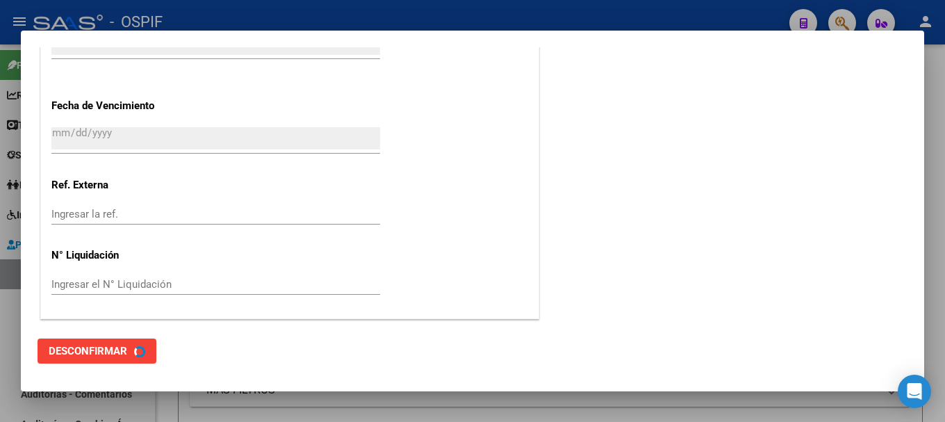
scroll to position [0, 0]
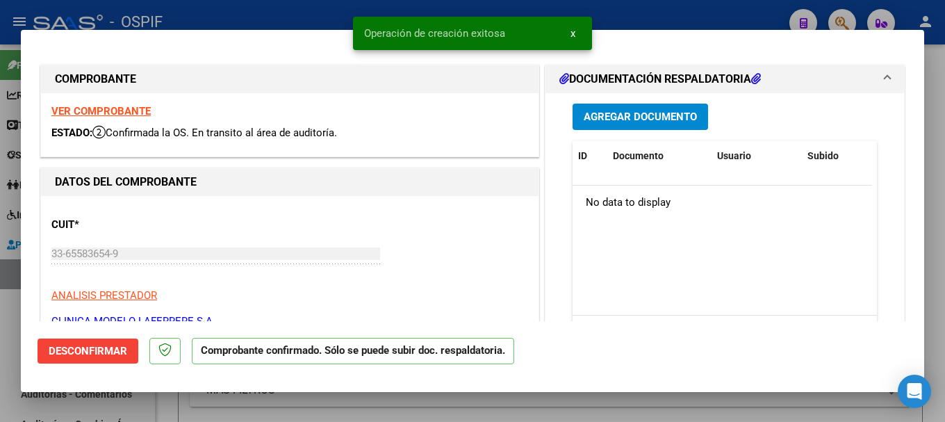
click at [256, 15] on div at bounding box center [472, 211] width 945 height 422
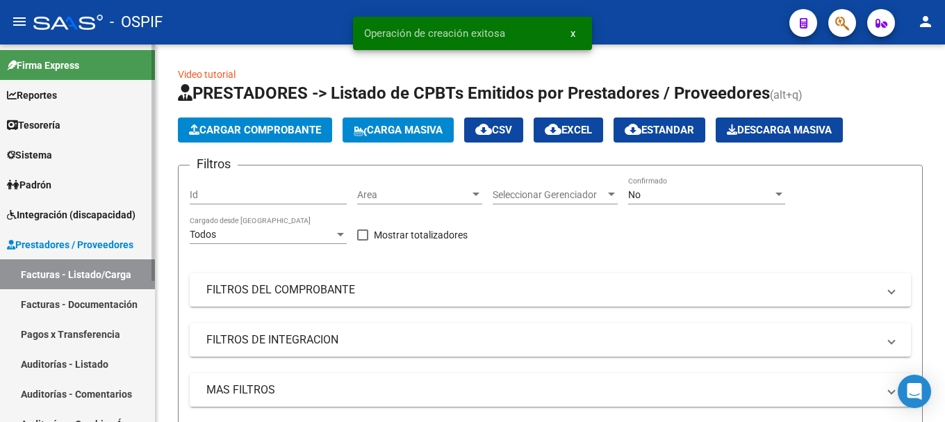
click at [54, 361] on link "Auditorías - Listado" at bounding box center [77, 364] width 155 height 30
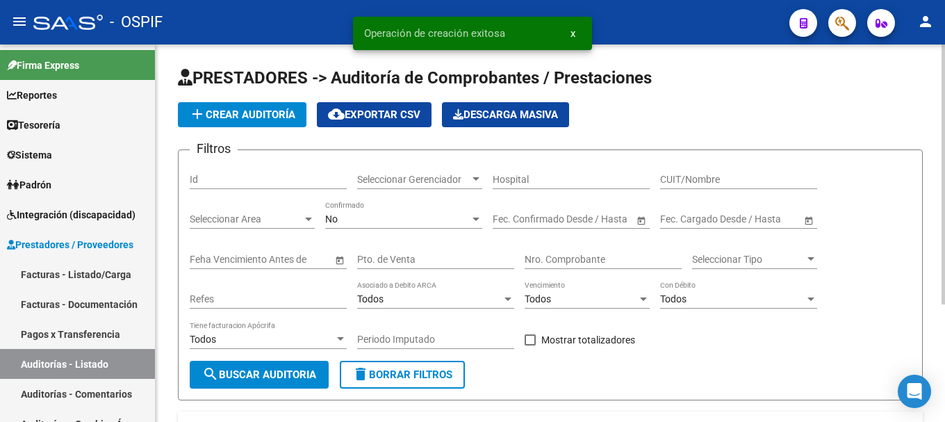
click at [260, 114] on span "add Crear Auditoría" at bounding box center [242, 114] width 106 height 13
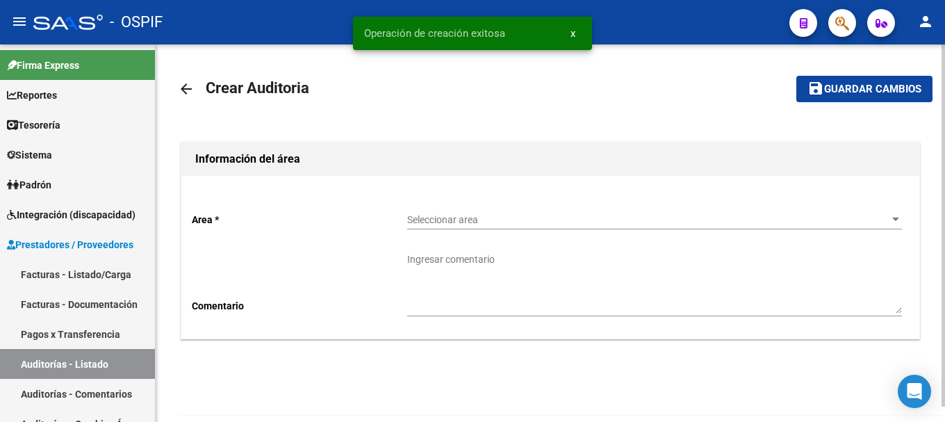
click at [889, 220] on div at bounding box center [895, 219] width 13 height 11
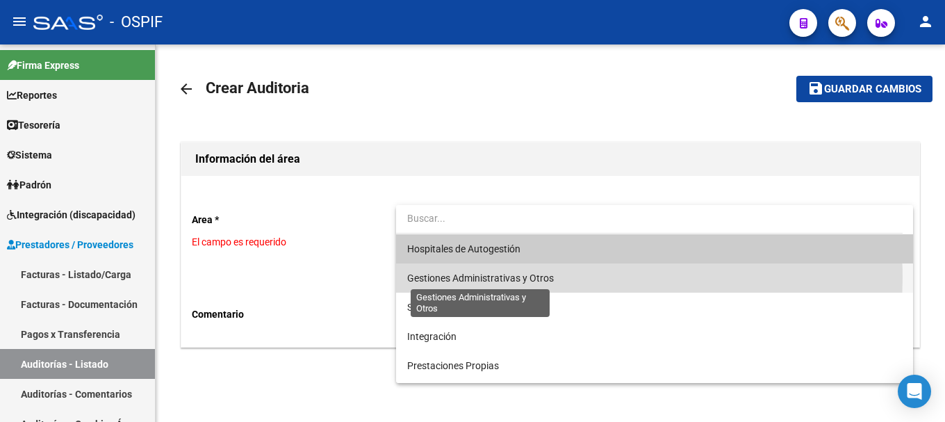
click at [536, 278] on span "Gestiones Administrativas y Otros" at bounding box center [480, 277] width 147 height 11
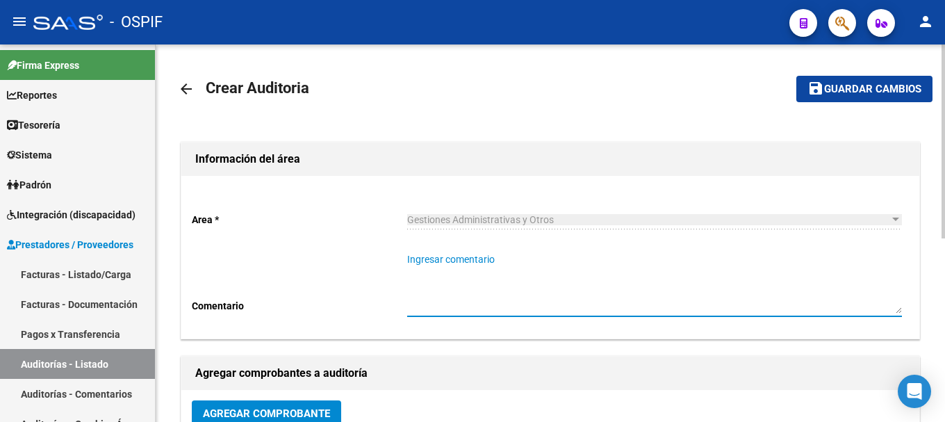
click at [538, 293] on textarea "Ingresar comentario" at bounding box center [654, 282] width 495 height 61
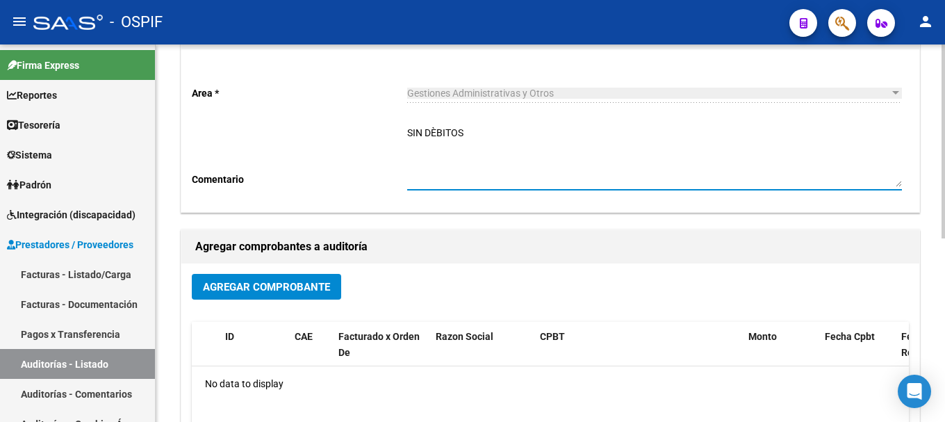
scroll to position [139, 0]
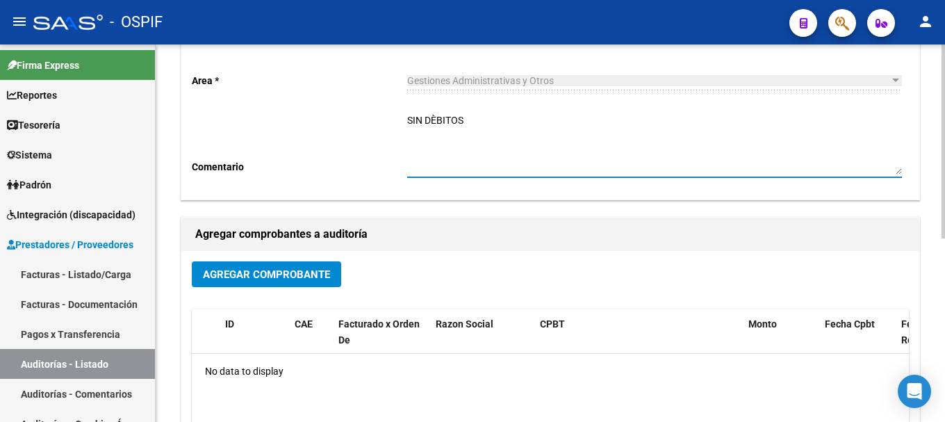
type textarea "SIN DÈBITOS"
click at [304, 280] on span "Agregar Comprobante" at bounding box center [266, 274] width 127 height 13
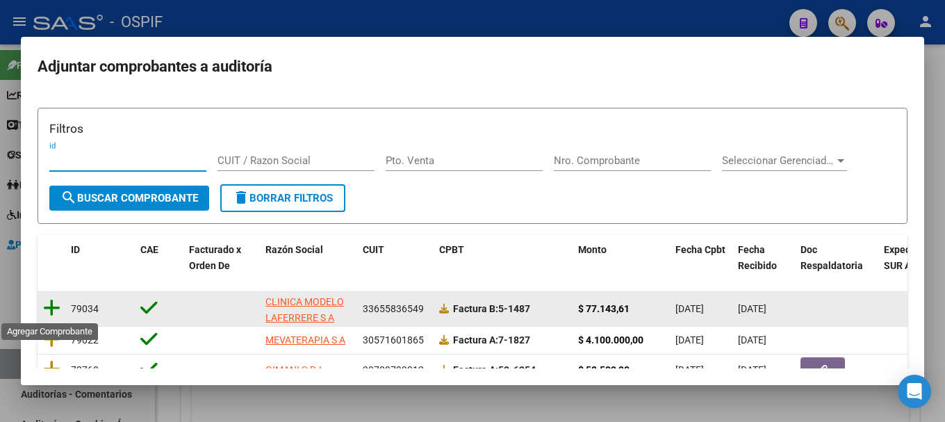
click at [50, 307] on icon at bounding box center [51, 307] width 17 height 19
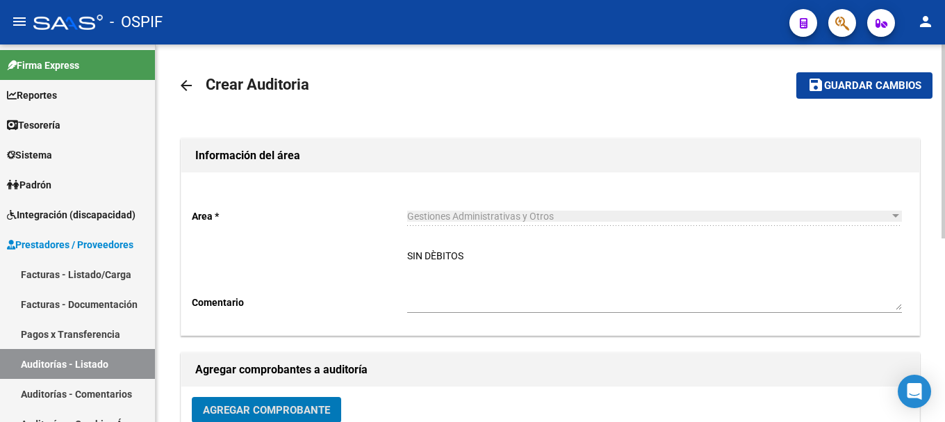
scroll to position [0, 0]
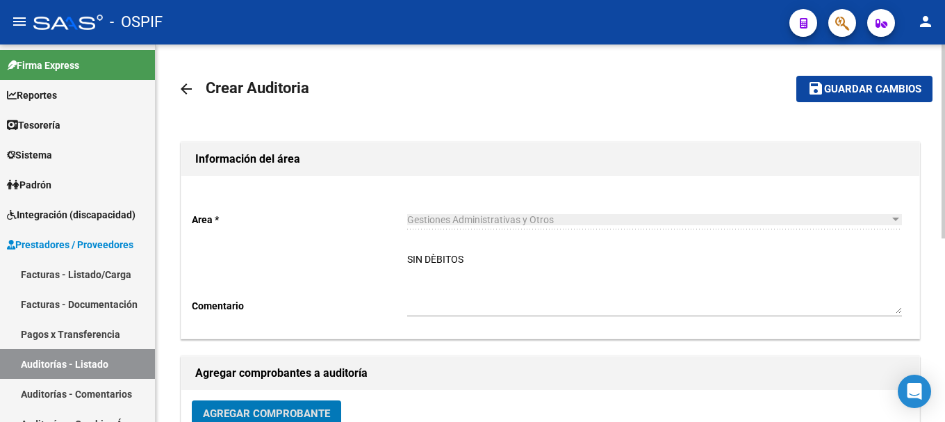
click at [865, 86] on span "Guardar cambios" at bounding box center [872, 89] width 97 height 13
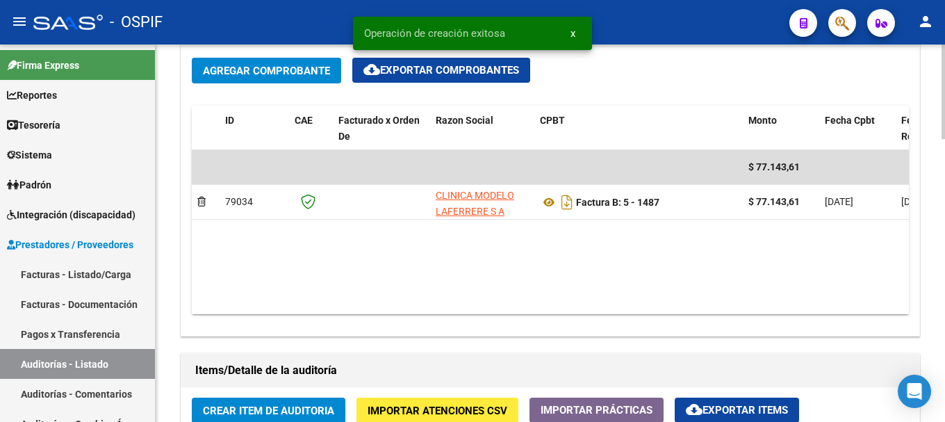
scroll to position [764, 0]
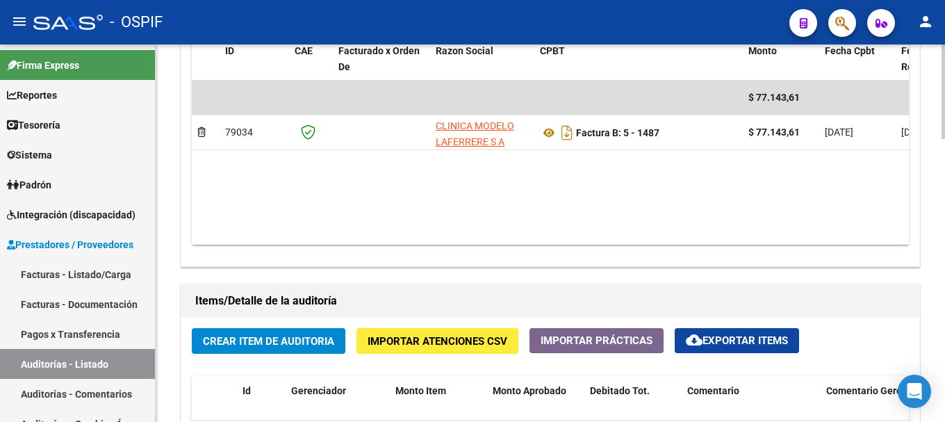
click at [325, 334] on span "Crear Item de Auditoria" at bounding box center [268, 340] width 131 height 13
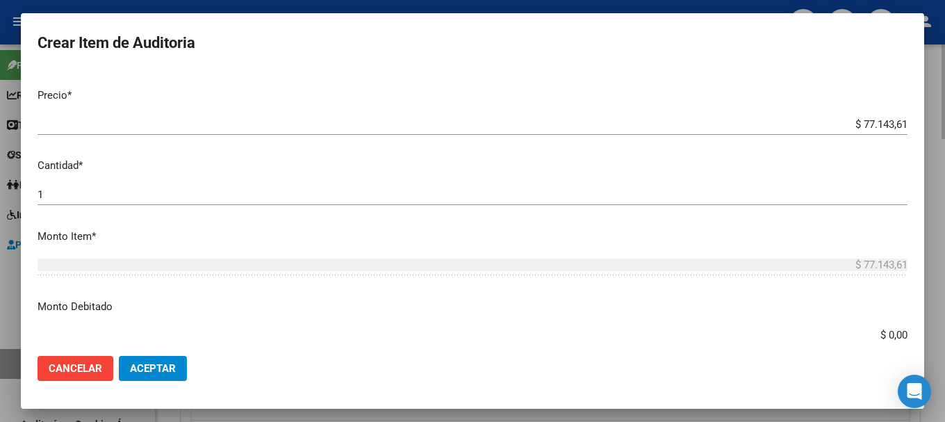
scroll to position [486, 0]
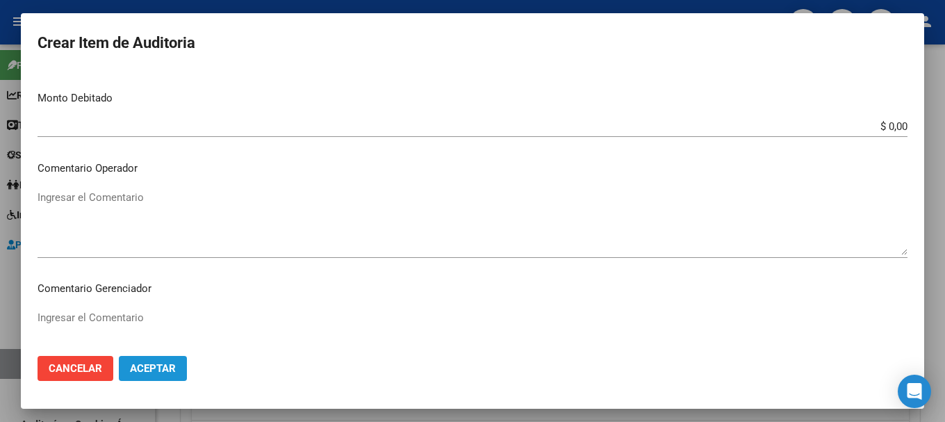
click at [153, 366] on span "Aceptar" at bounding box center [153, 368] width 46 height 13
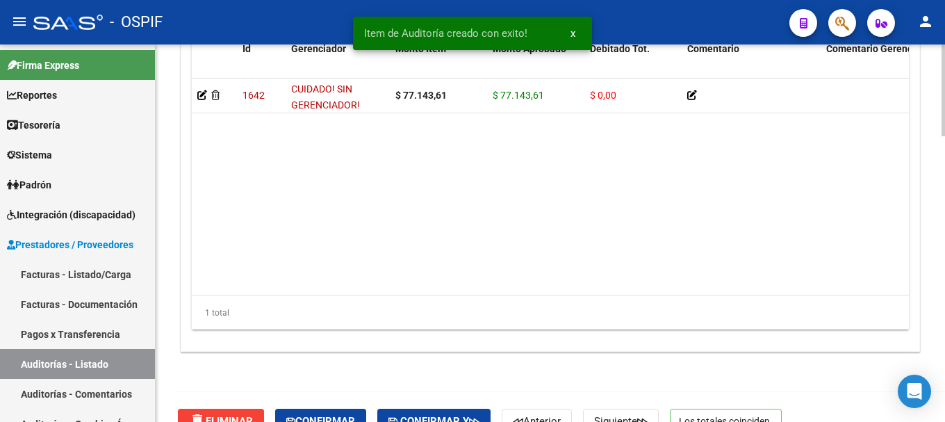
scroll to position [1172, 0]
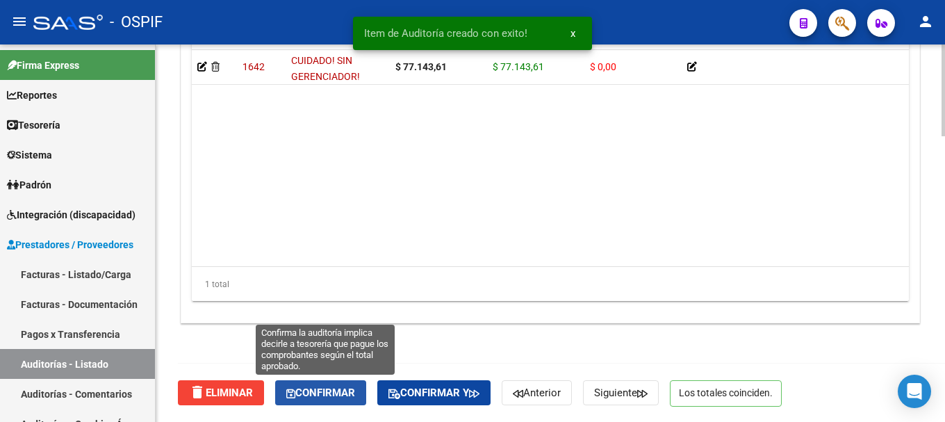
click at [322, 393] on span "Confirmar" at bounding box center [320, 392] width 69 height 13
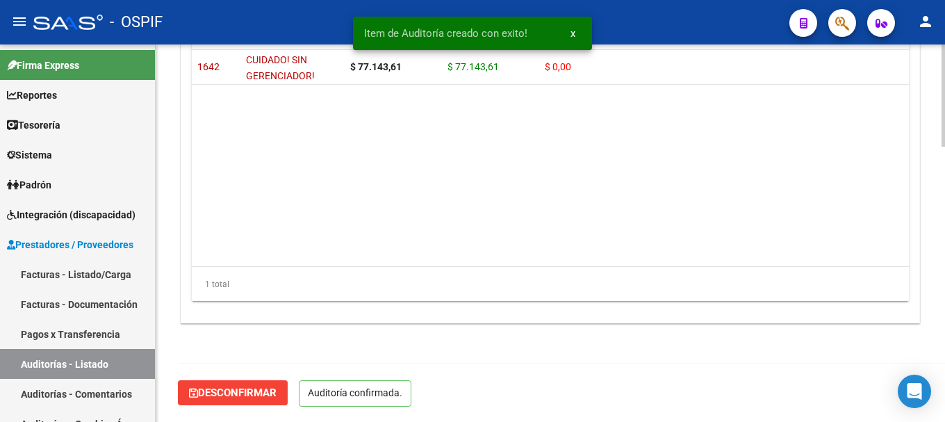
scroll to position [1015, 0]
type input "202508"
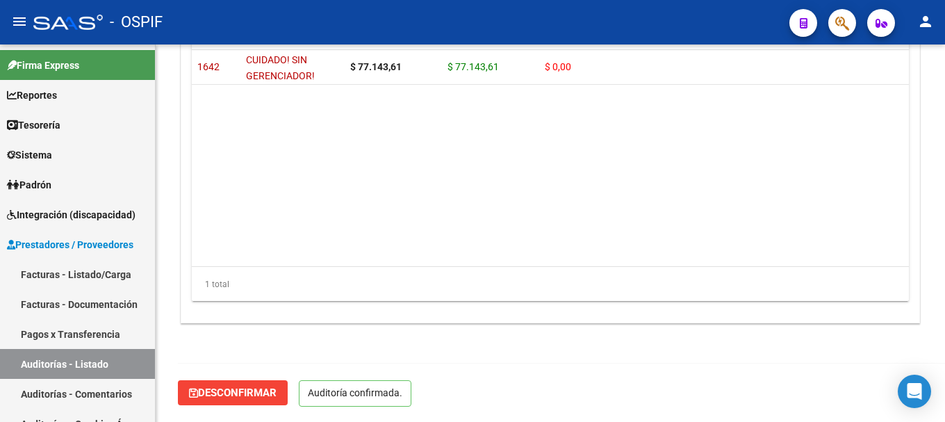
click at [271, 12] on div "- OSPIF" at bounding box center [405, 22] width 745 height 31
click at [96, 242] on span "Prestadores / Proveedores" at bounding box center [70, 244] width 126 height 15
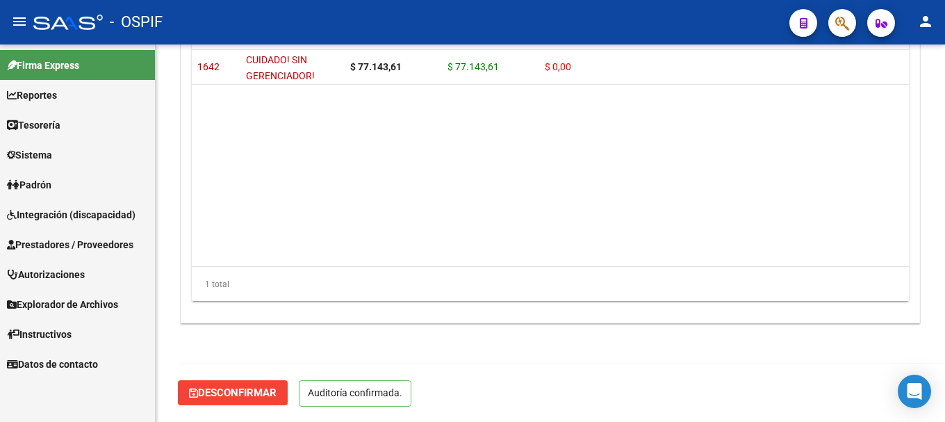
click at [95, 244] on span "Prestadores / Proveedores" at bounding box center [70, 244] width 126 height 15
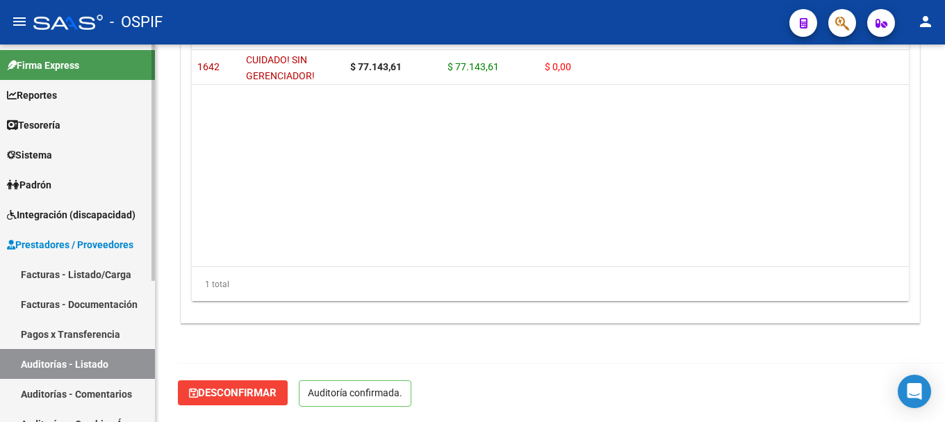
click at [77, 274] on link "Facturas - Listado/Carga" at bounding box center [77, 274] width 155 height 30
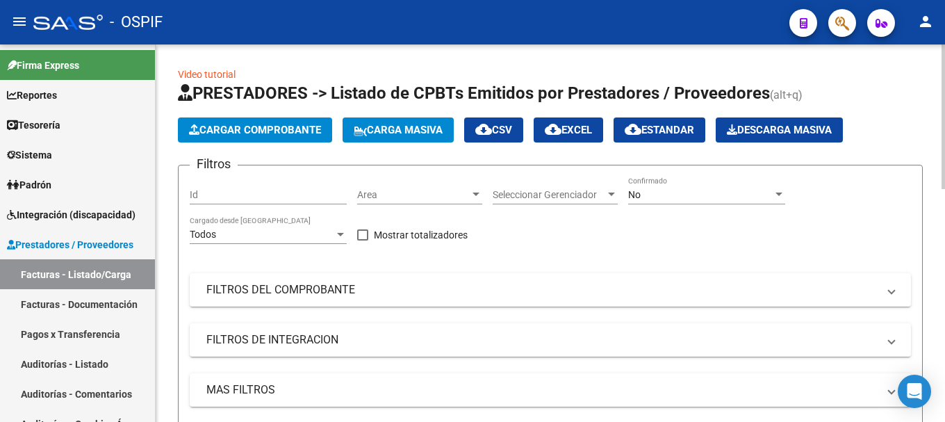
click at [292, 129] on span "Cargar Comprobante" at bounding box center [255, 130] width 132 height 13
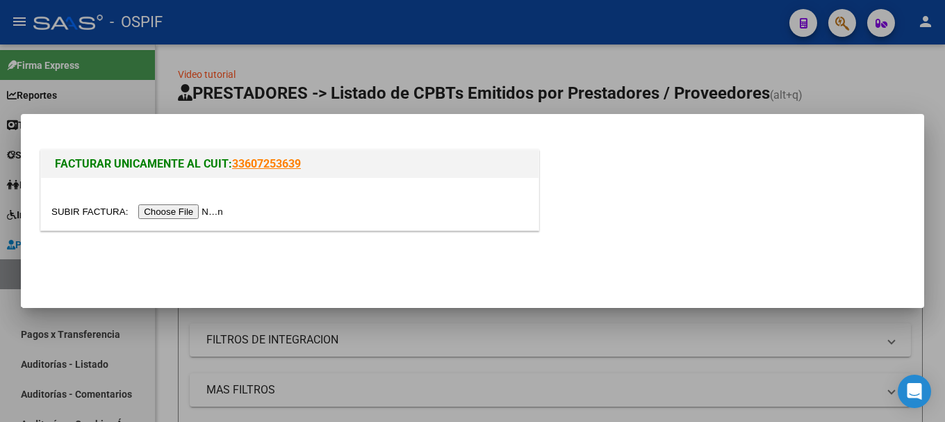
click at [195, 210] on input "file" at bounding box center [139, 211] width 176 height 15
click at [189, 212] on input "file" at bounding box center [139, 211] width 176 height 15
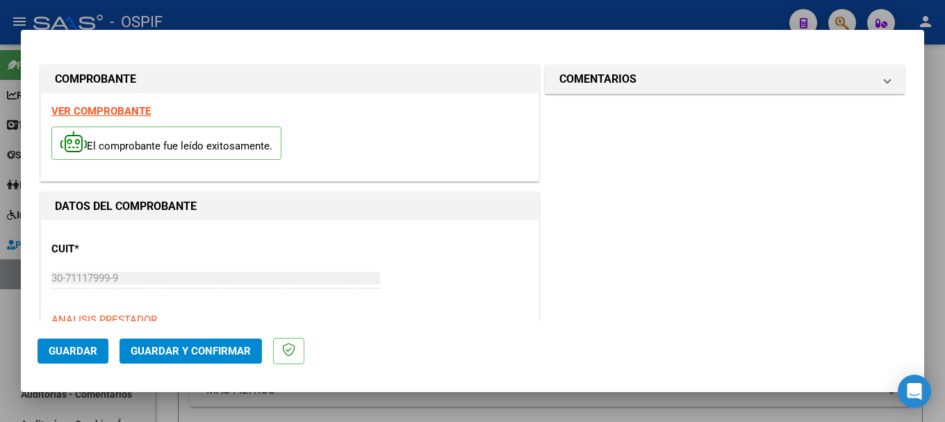
click at [113, 111] on strong "VER COMPROBANTE" at bounding box center [100, 111] width 99 height 13
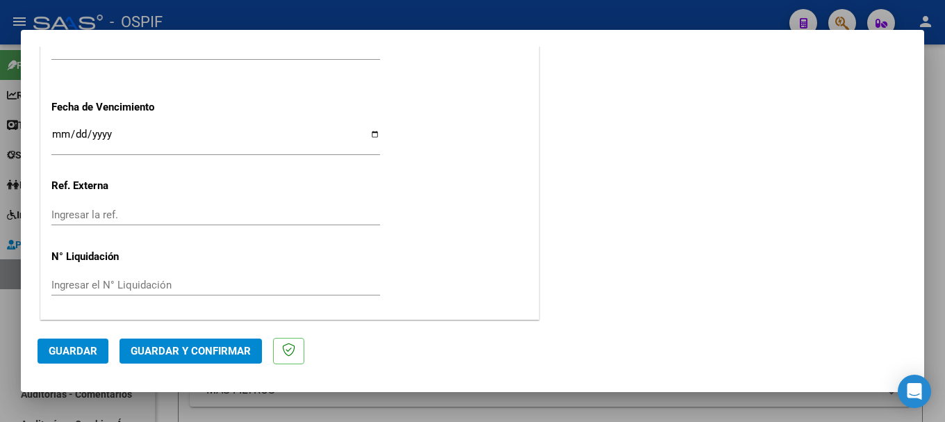
scroll to position [888, 0]
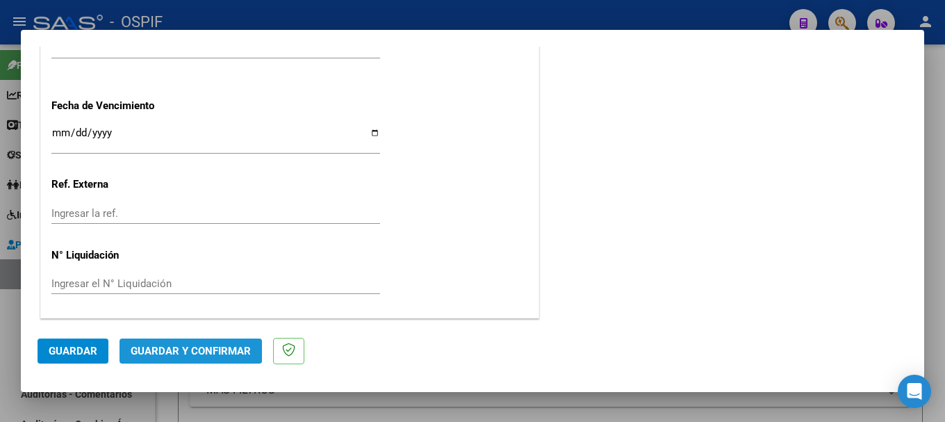
click at [184, 345] on span "Guardar y Confirmar" at bounding box center [191, 351] width 120 height 13
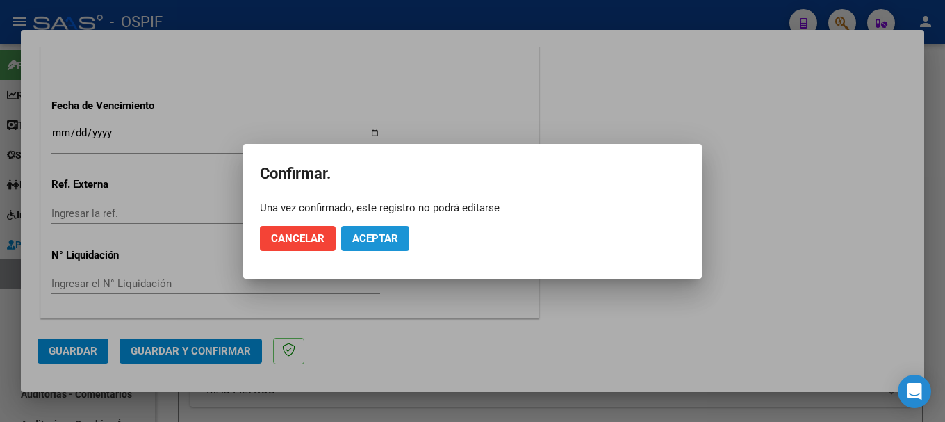
click at [364, 241] on span "Aceptar" at bounding box center [375, 238] width 46 height 13
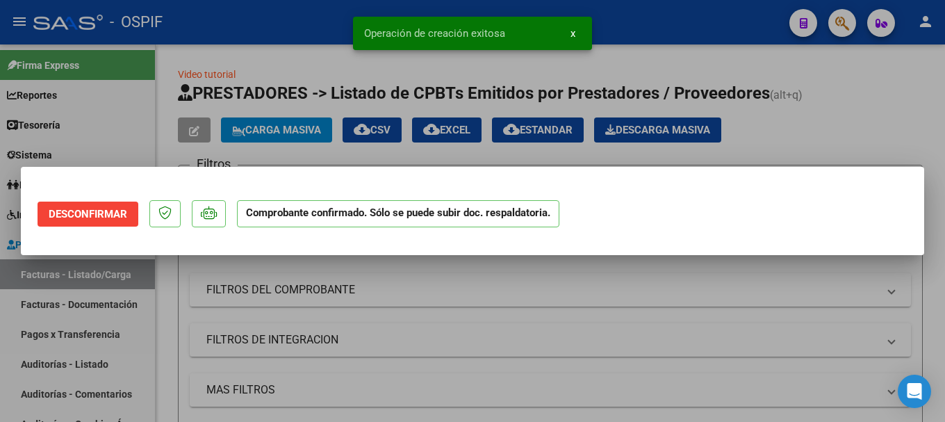
scroll to position [0, 0]
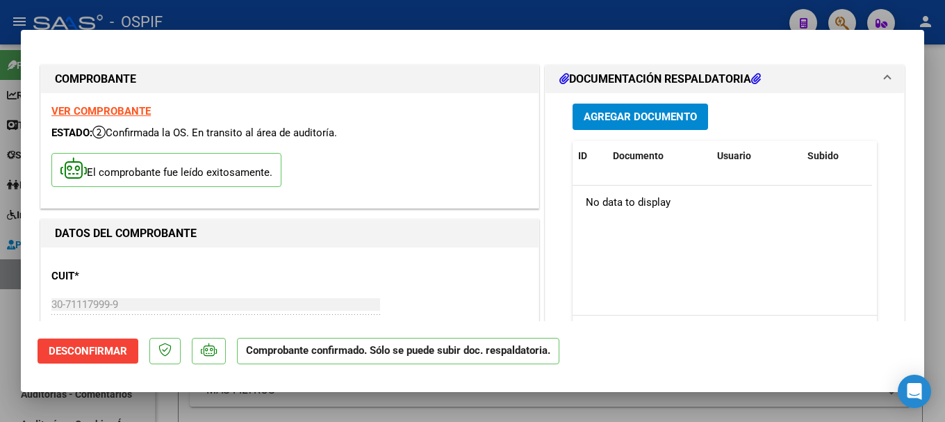
click at [224, 11] on div at bounding box center [472, 211] width 945 height 422
type input "$ 0,00"
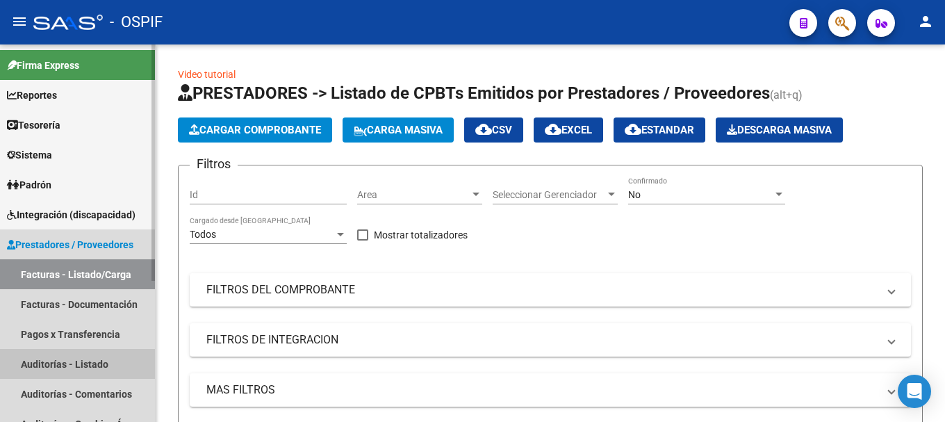
click at [91, 359] on link "Auditorías - Listado" at bounding box center [77, 364] width 155 height 30
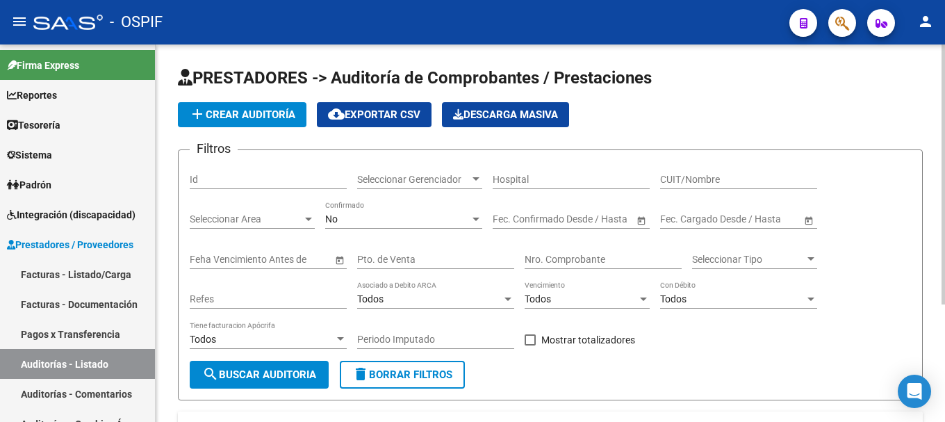
click at [272, 113] on span "add Crear Auditoría" at bounding box center [242, 114] width 106 height 13
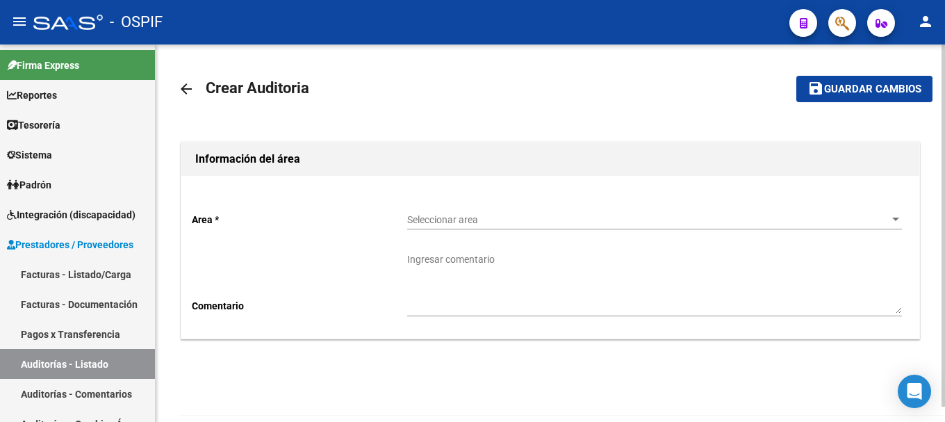
click at [893, 219] on div at bounding box center [895, 219] width 13 height 11
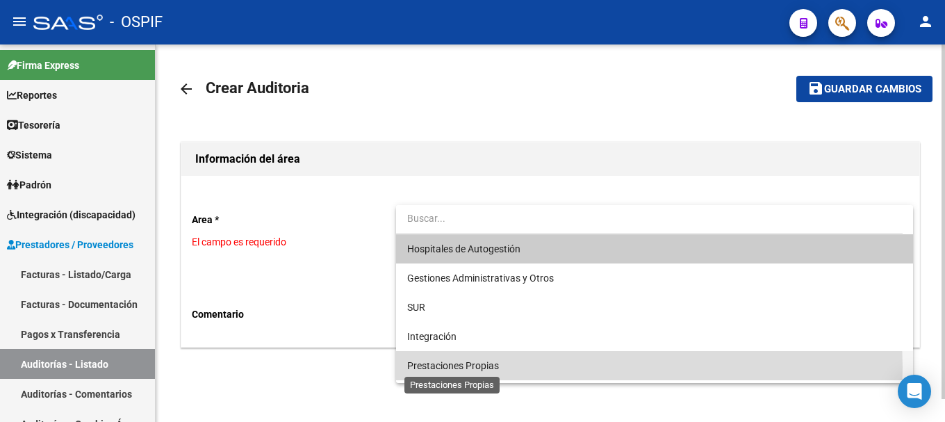
drag, startPoint x: 482, startPoint y: 367, endPoint x: 477, endPoint y: 322, distance: 44.7
click at [482, 365] on span "Prestaciones Propias" at bounding box center [453, 365] width 92 height 11
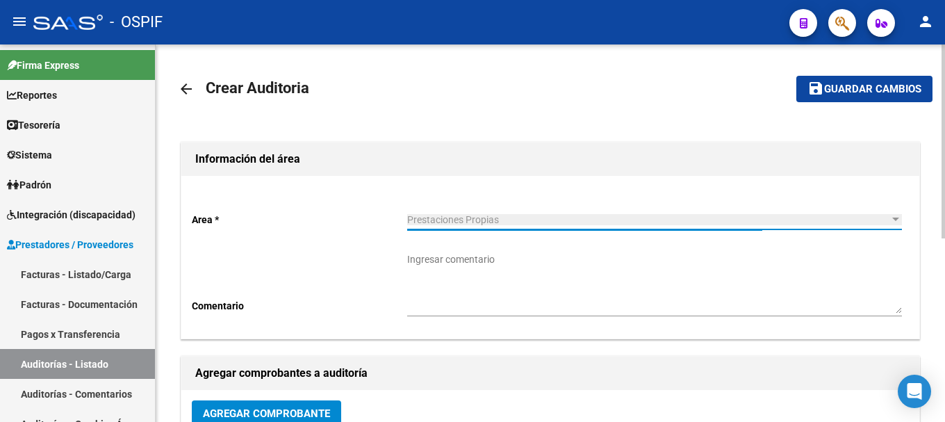
click at [493, 252] on div "Ingresar comentario" at bounding box center [654, 278] width 495 height 74
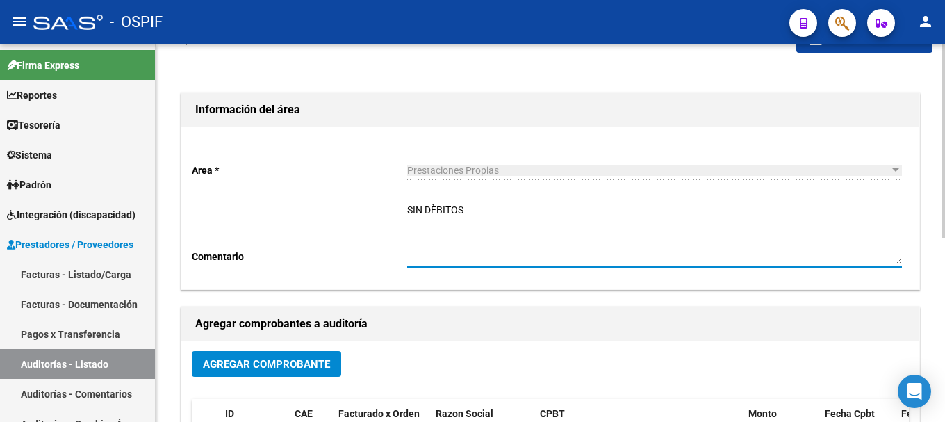
scroll to position [69, 0]
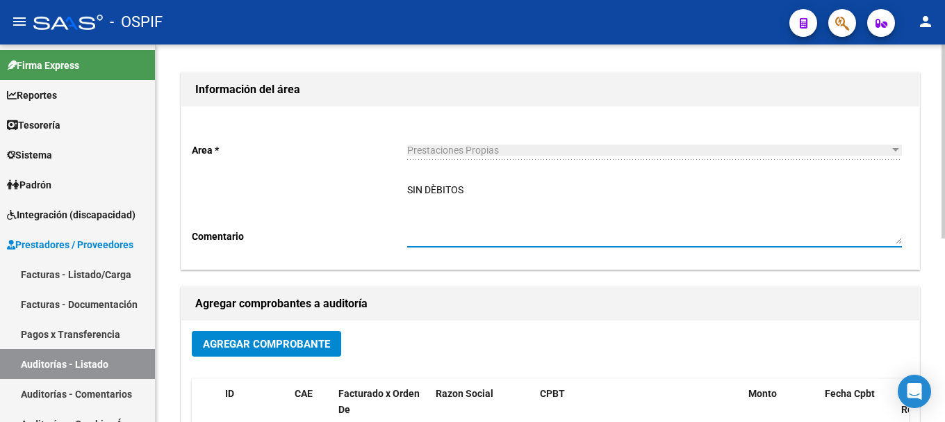
type textarea "SIN DÈBITOS"
click at [231, 344] on span "Agregar Comprobante" at bounding box center [266, 344] width 127 height 13
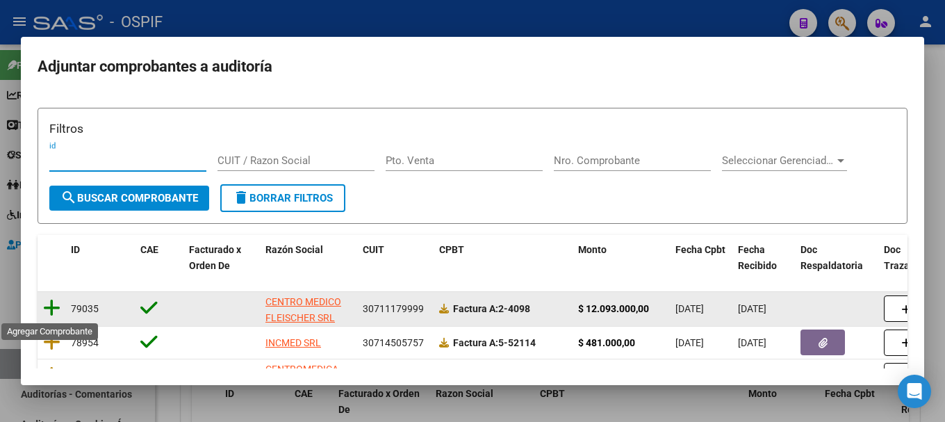
click at [47, 309] on icon at bounding box center [51, 307] width 17 height 19
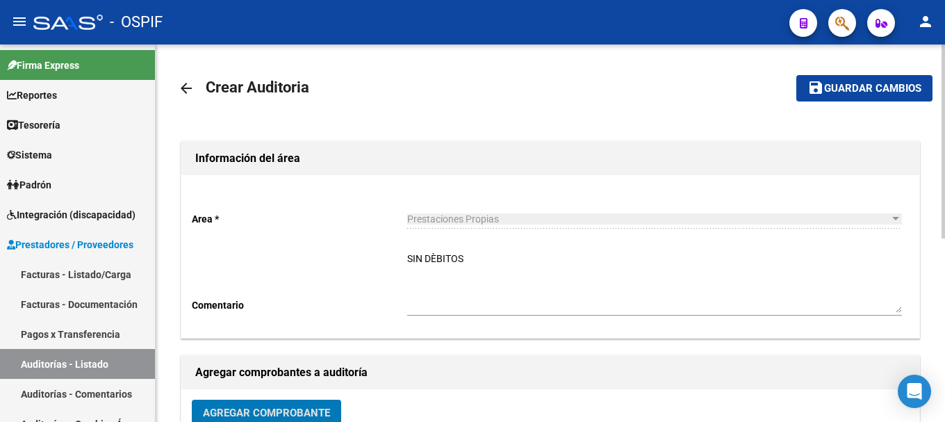
scroll to position [0, 0]
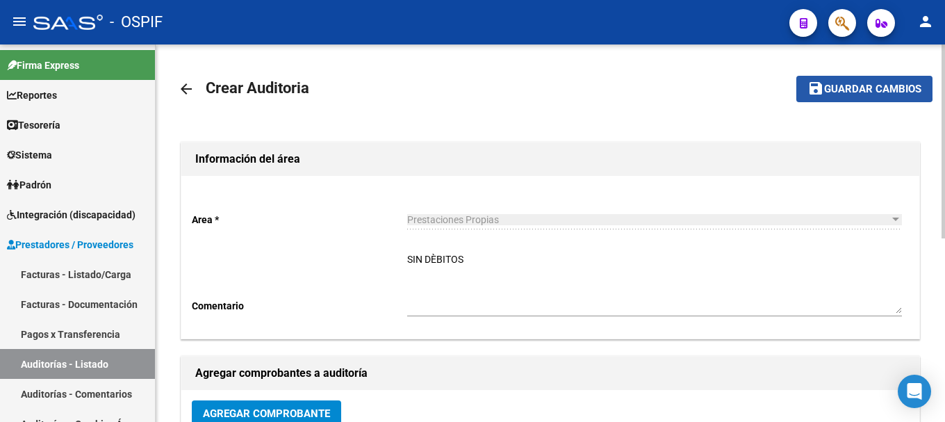
click at [857, 88] on span "Guardar cambios" at bounding box center [872, 89] width 97 height 13
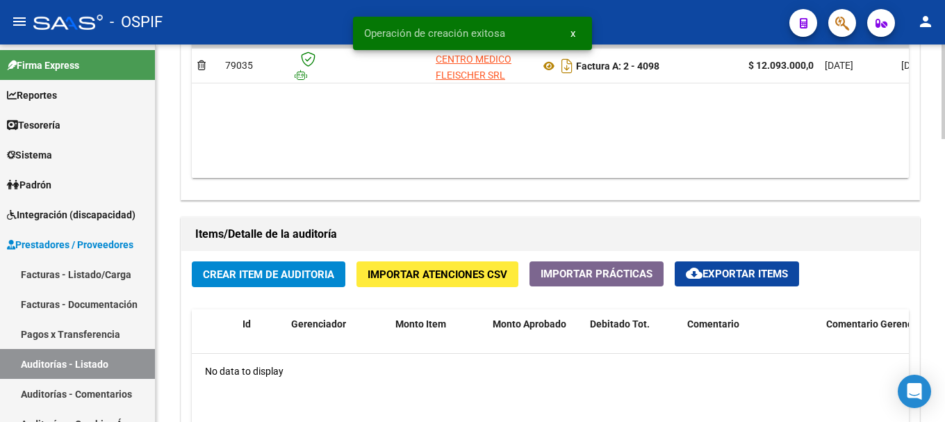
scroll to position [834, 0]
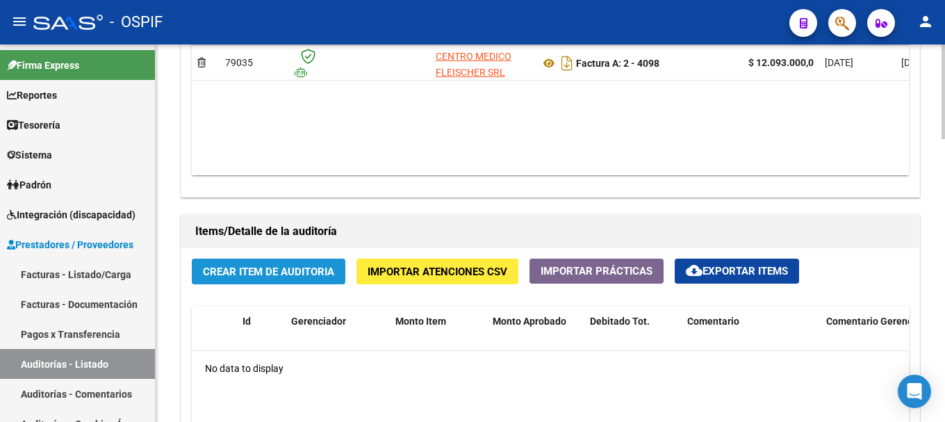
click at [297, 269] on span "Crear Item de Auditoria" at bounding box center [268, 271] width 131 height 13
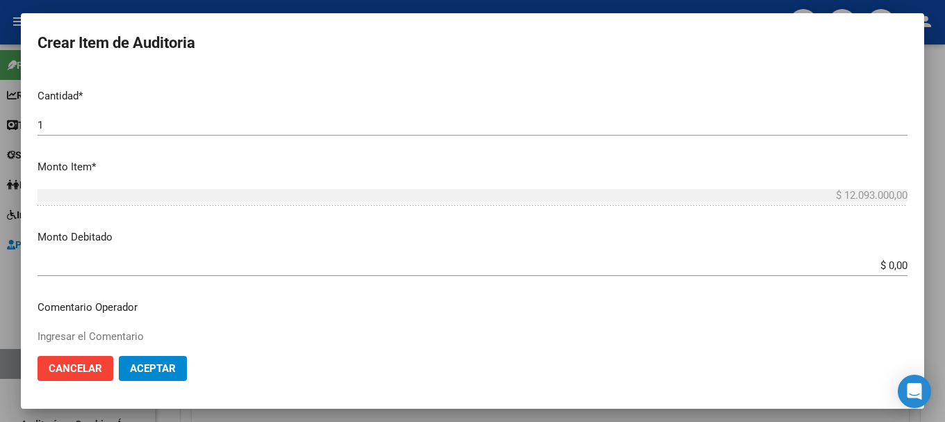
scroll to position [556, 0]
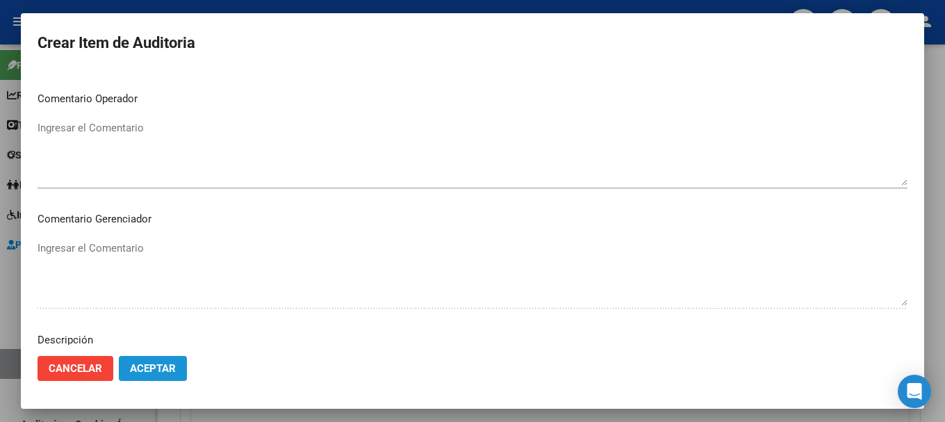
drag, startPoint x: 164, startPoint y: 365, endPoint x: 240, endPoint y: 323, distance: 86.5
click at [164, 363] on span "Aceptar" at bounding box center [153, 368] width 46 height 13
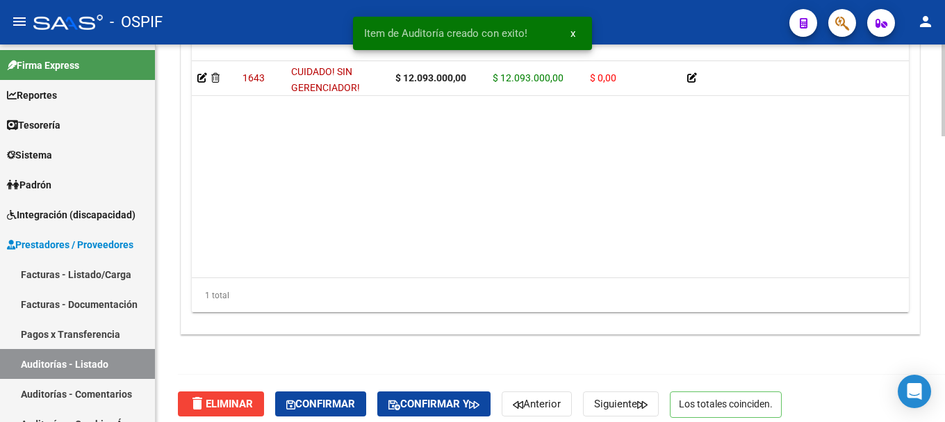
scroll to position [1172, 0]
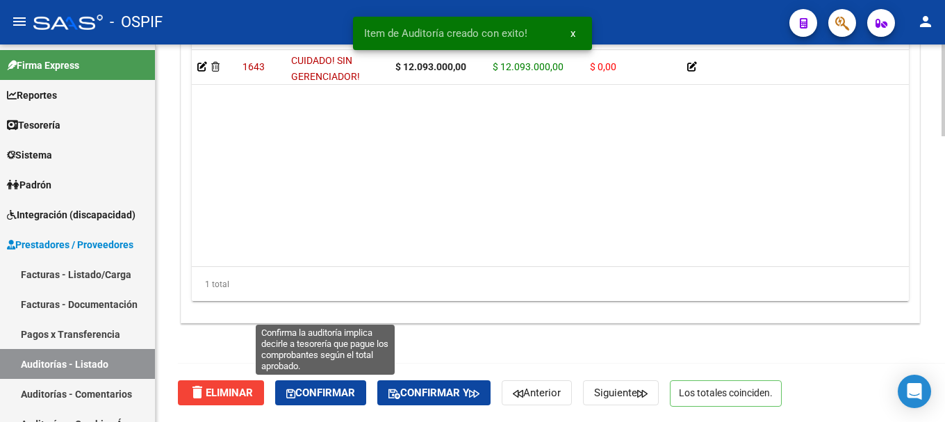
click at [309, 395] on span "Confirmar" at bounding box center [320, 392] width 69 height 13
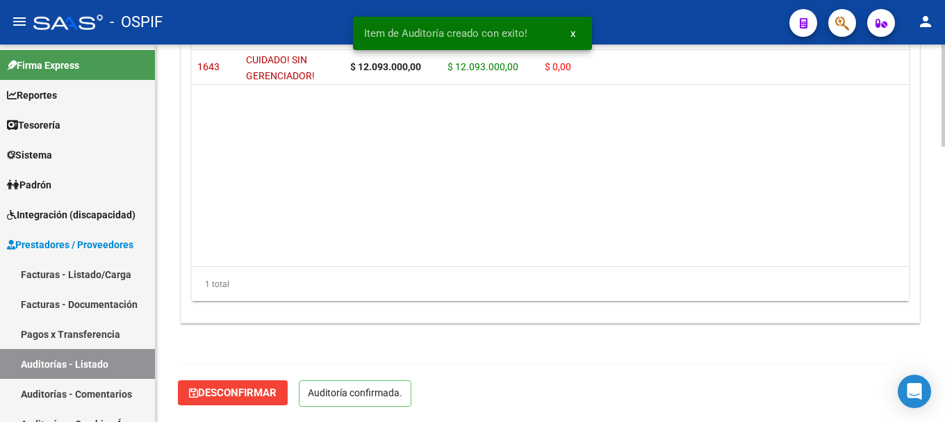
scroll to position [1015, 0]
type input "202508"
click at [210, 20] on div "- OSPIF" at bounding box center [405, 22] width 745 height 31
